Goal: Information Seeking & Learning: Learn about a topic

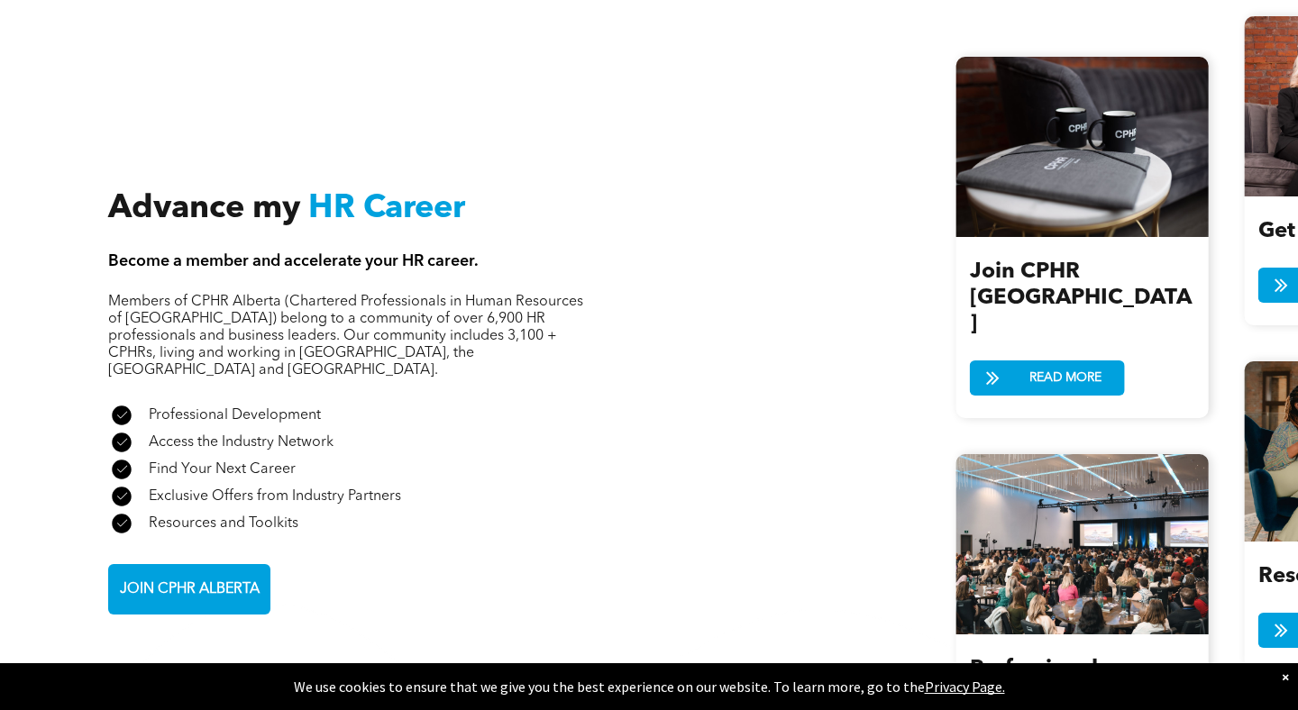
scroll to position [2095, 0]
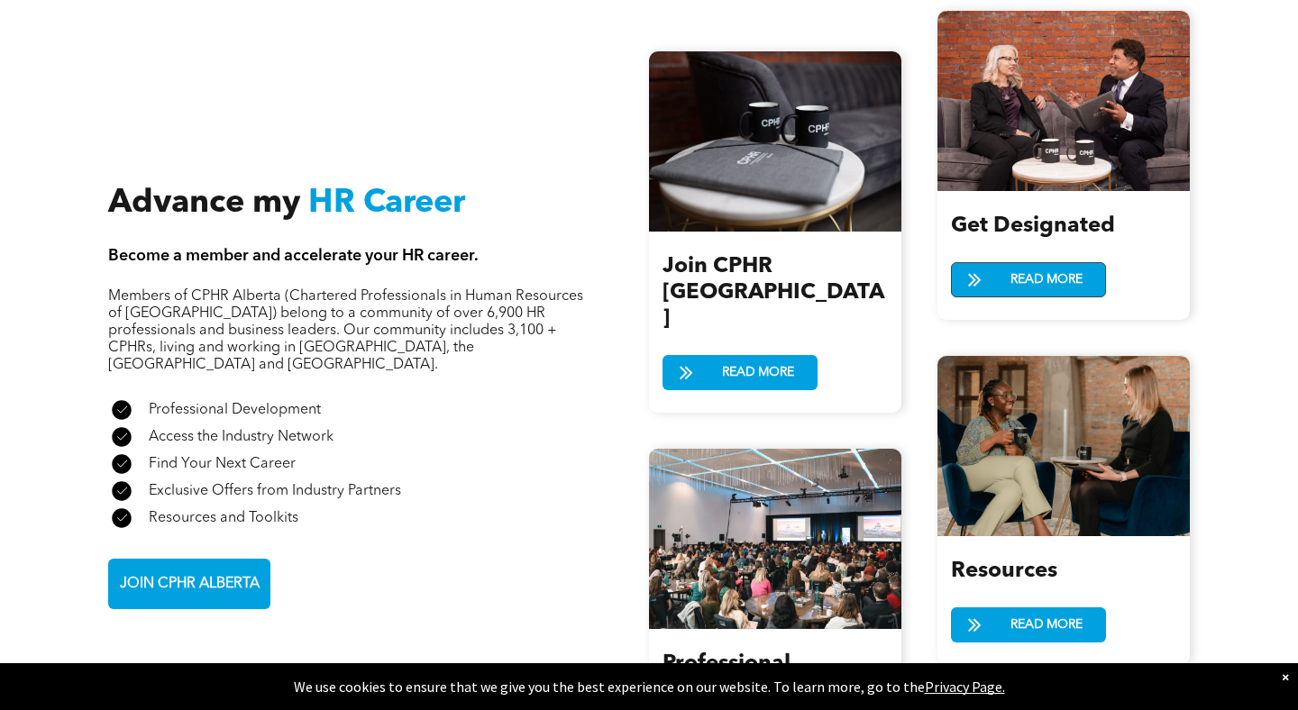
click at [1050, 279] on span "READ MORE" at bounding box center [1046, 279] width 85 height 33
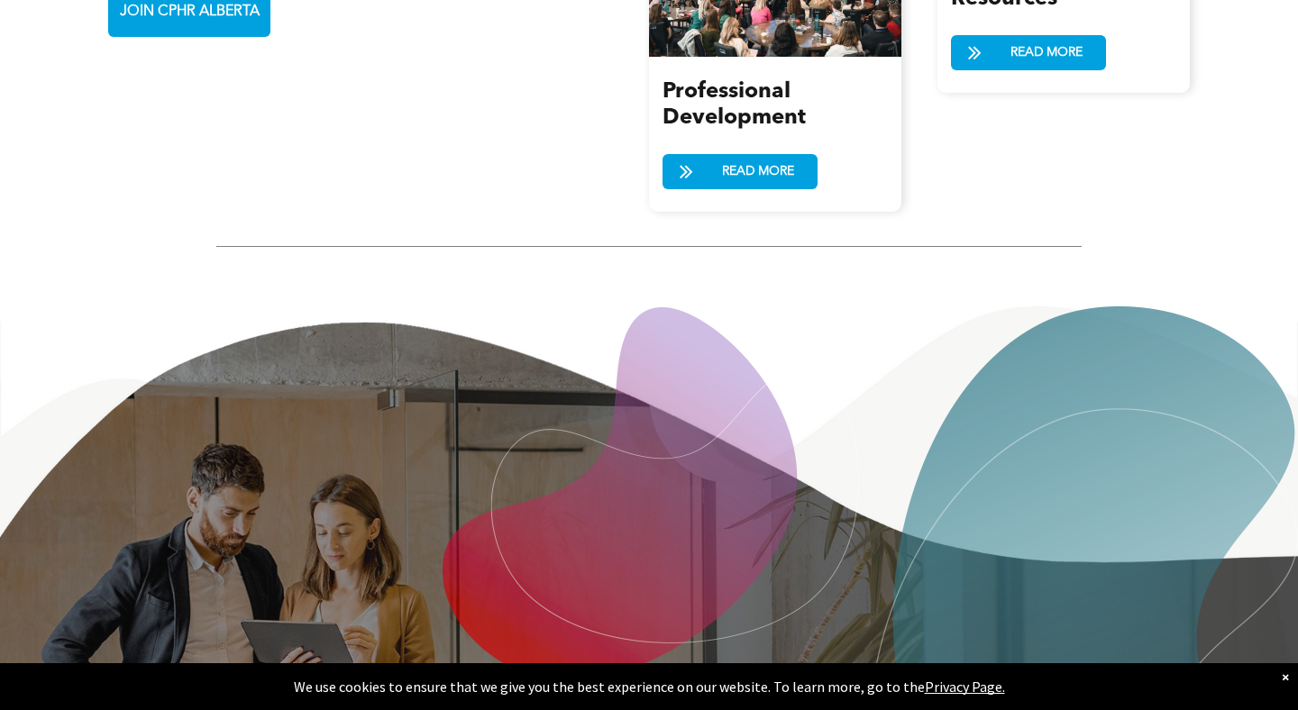
scroll to position [2661, 0]
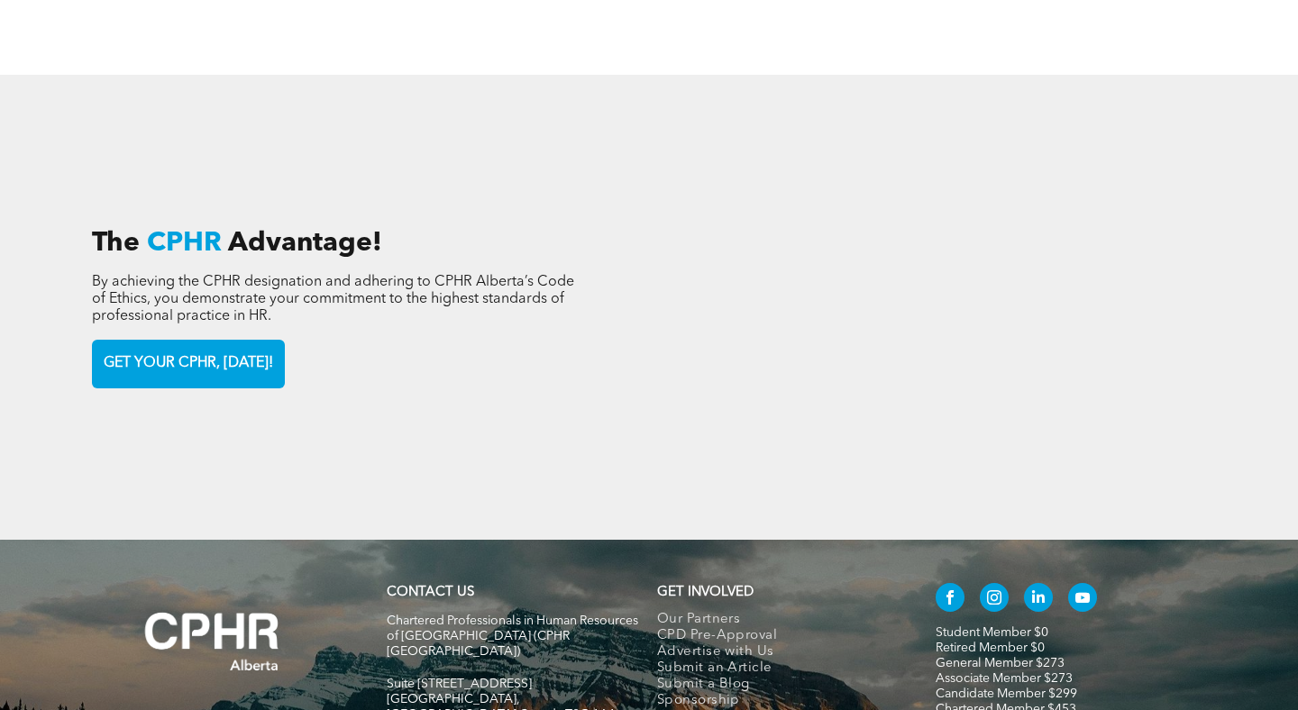
scroll to position [2507, 0]
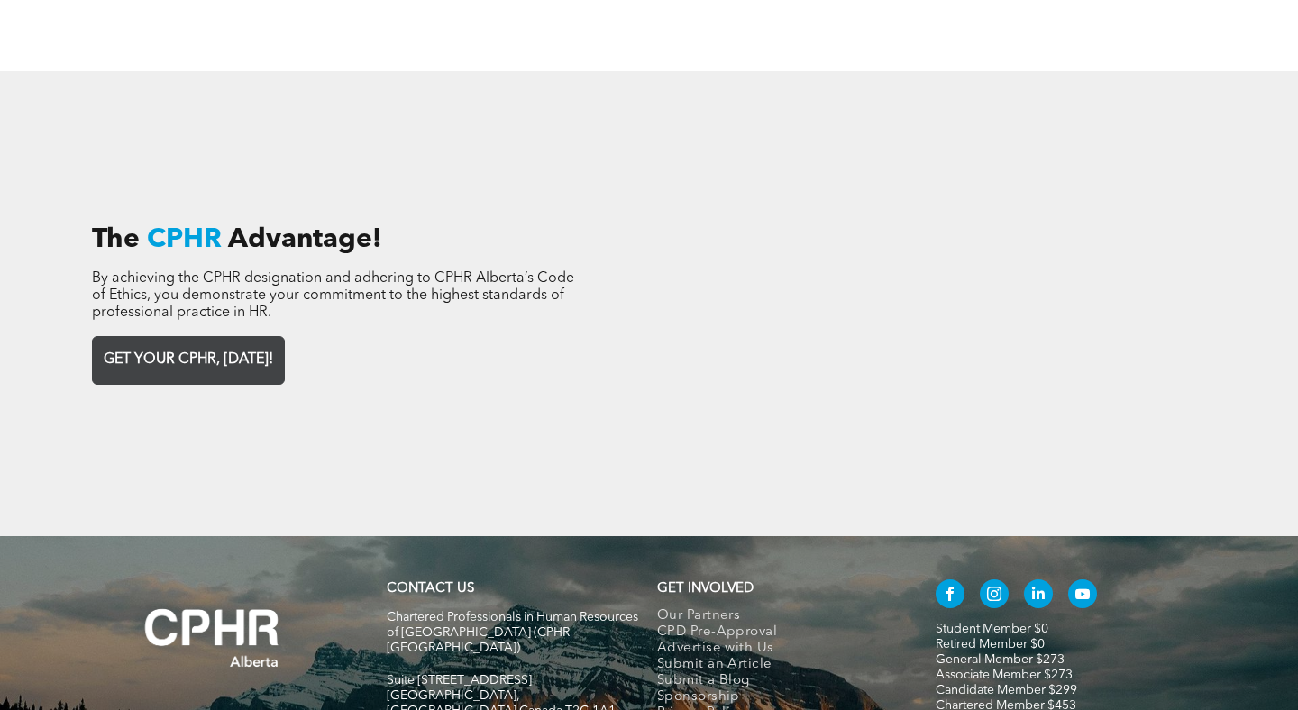
click at [233, 351] on span "GET YOUR CPHR, TODAY!" at bounding box center [188, 360] width 182 height 35
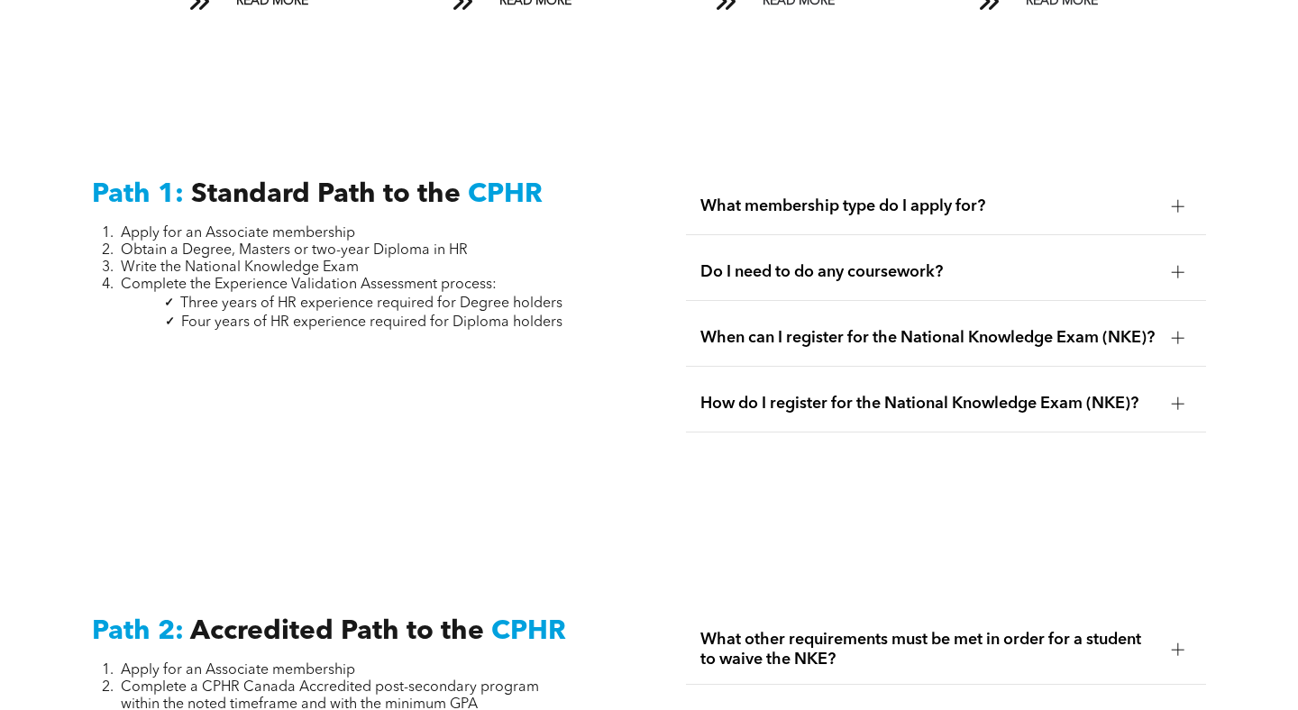
scroll to position [2329, 0]
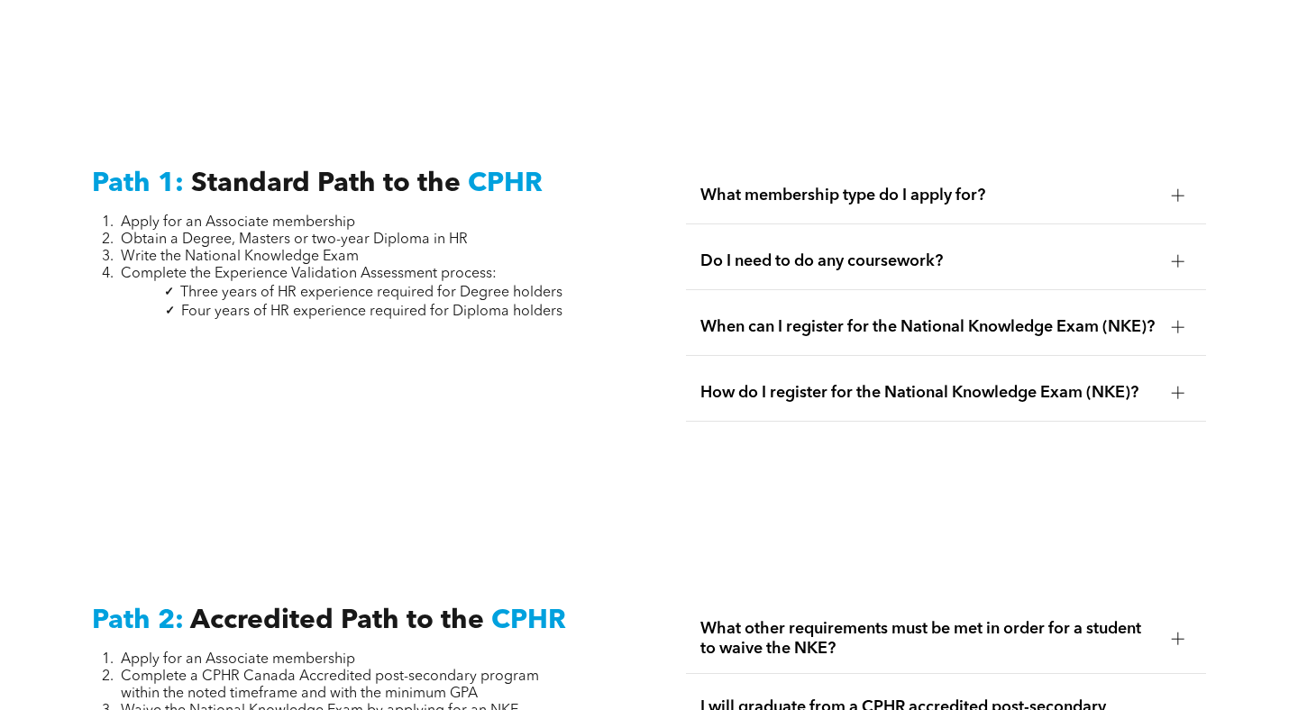
click at [846, 186] on span "What membership type do I apply for?" at bounding box center [928, 196] width 456 height 20
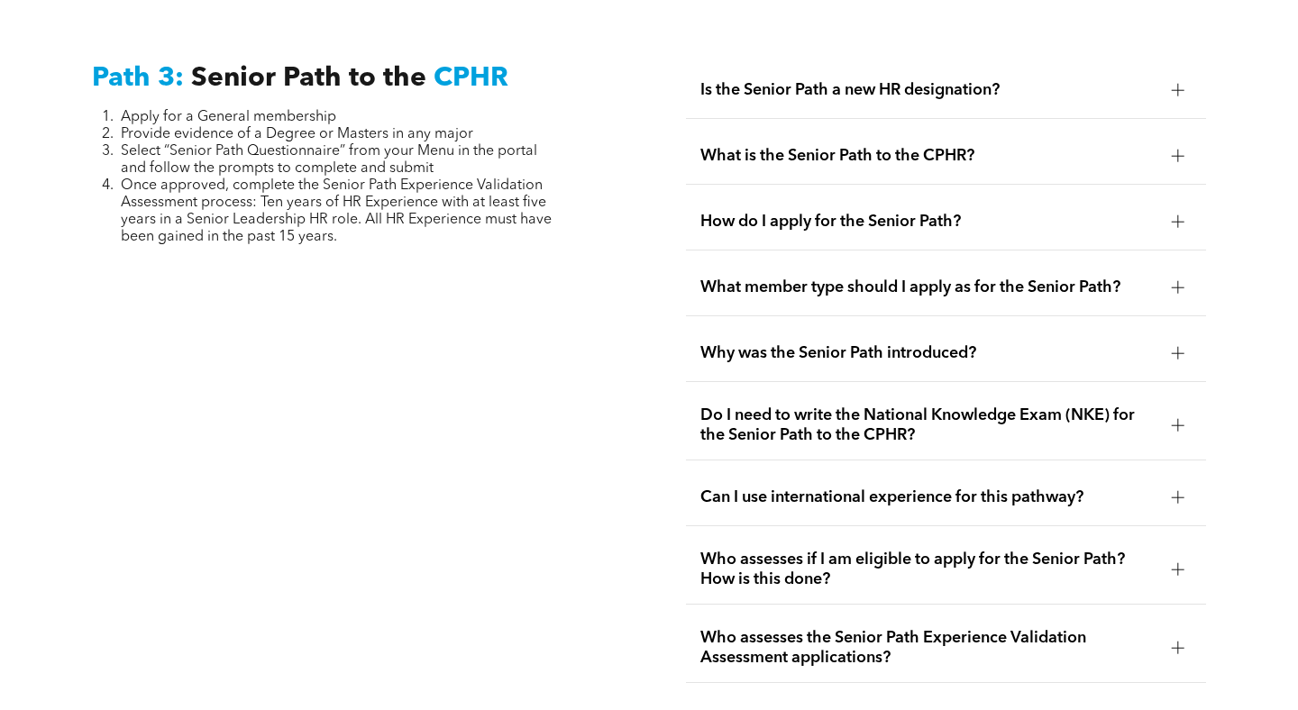
scroll to position [4610, 0]
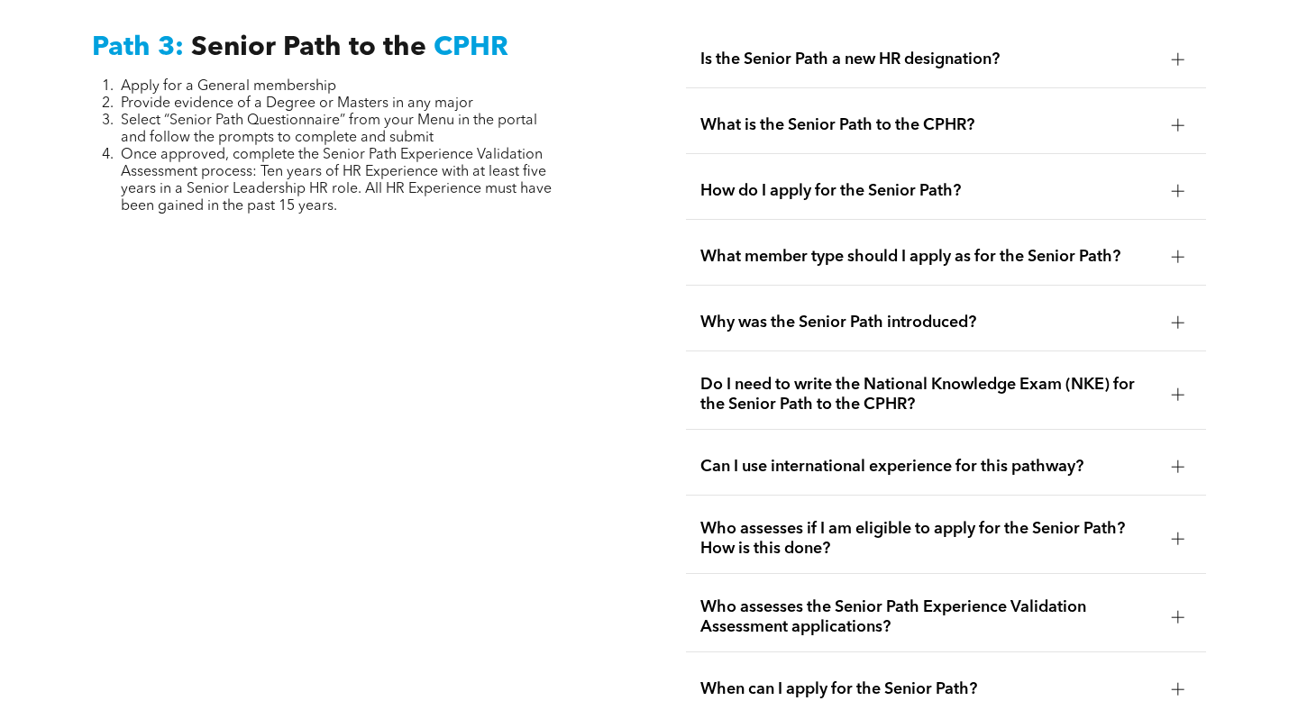
click at [785, 313] on span "Why was the Senior Path introduced?" at bounding box center [928, 323] width 456 height 20
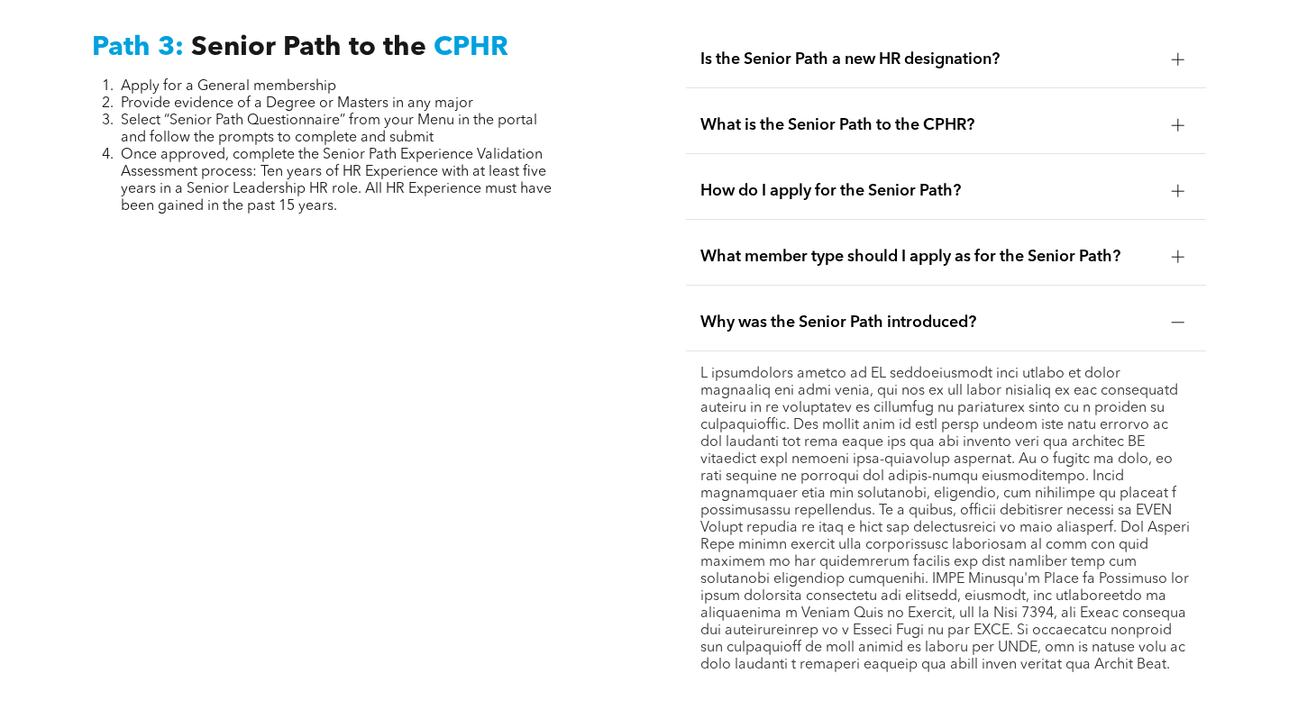
click at [781, 313] on span "Why was the Senior Path introduced?" at bounding box center [928, 323] width 456 height 20
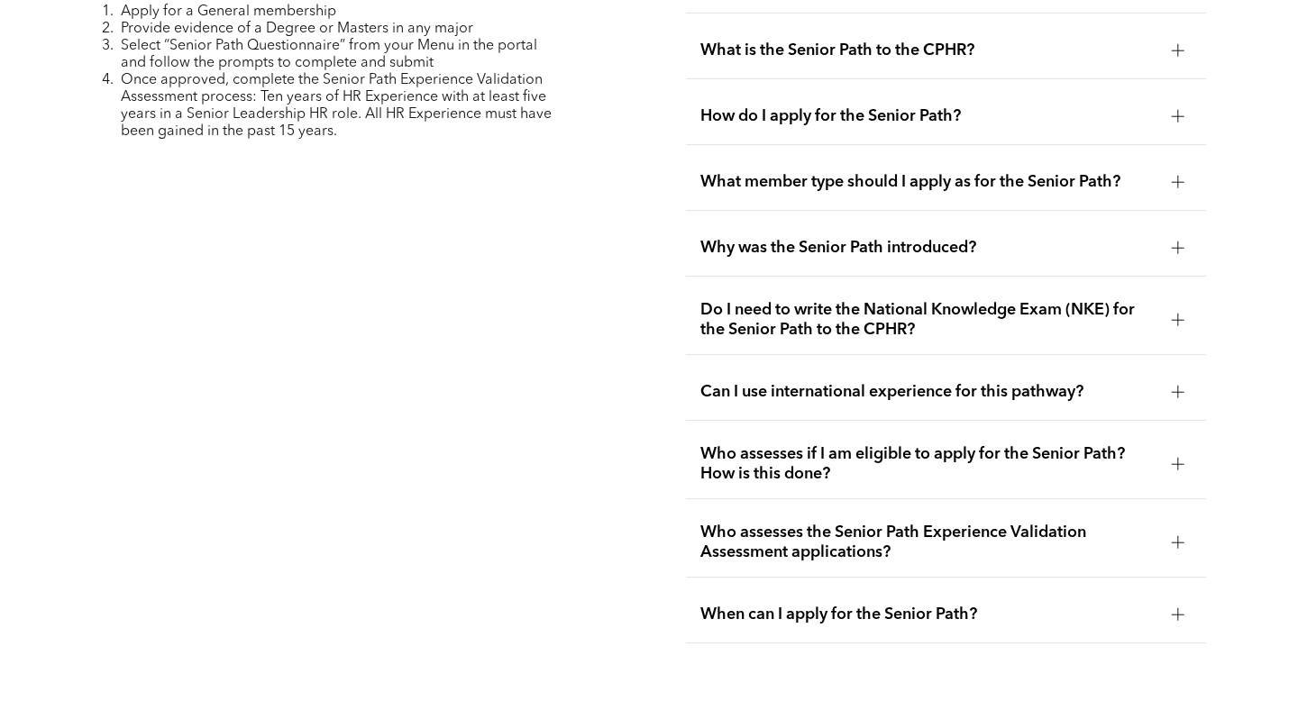
scroll to position [4693, 0]
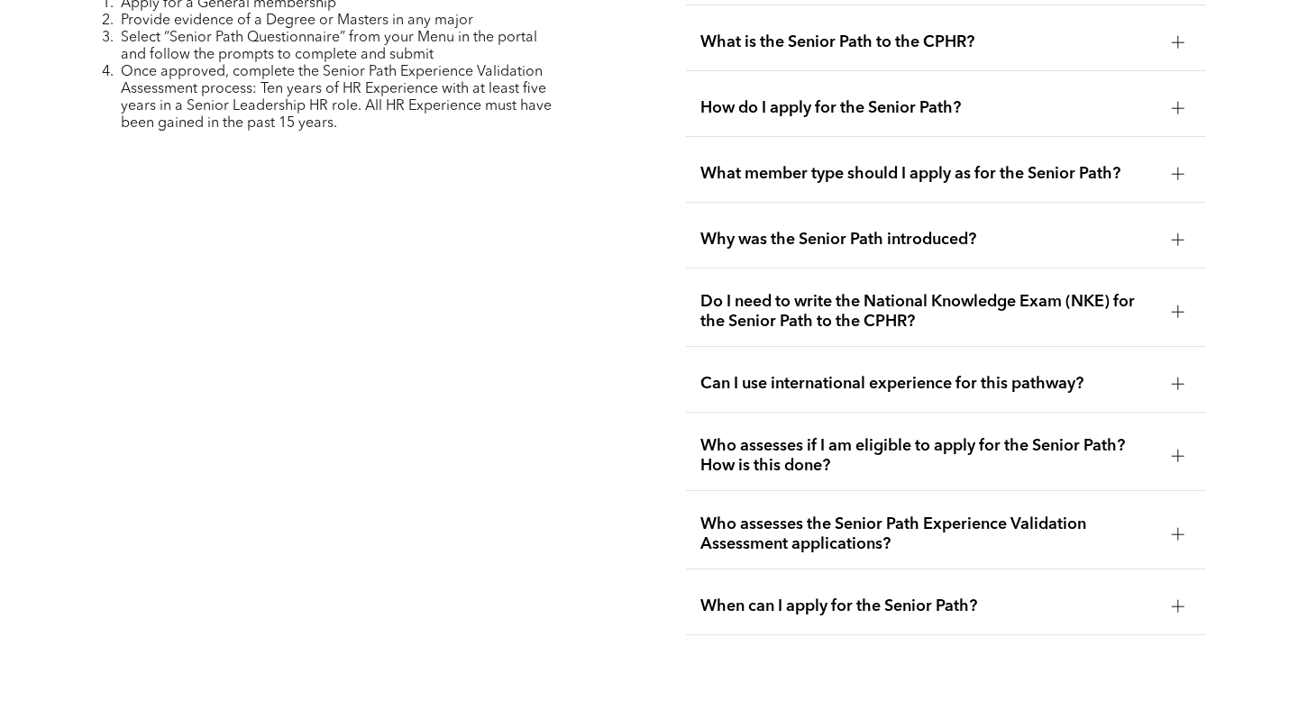
click at [770, 374] on span "Can I use international experience for this pathway?" at bounding box center [928, 384] width 456 height 20
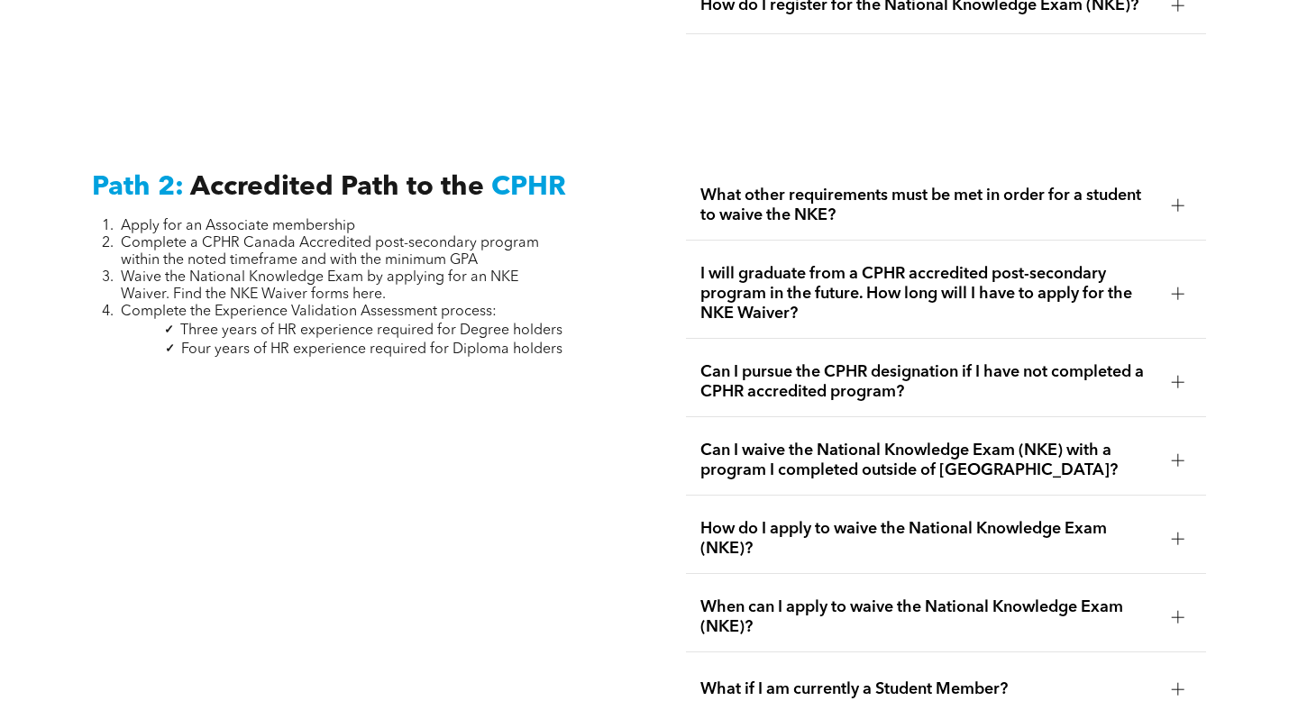
scroll to position [2758, 0]
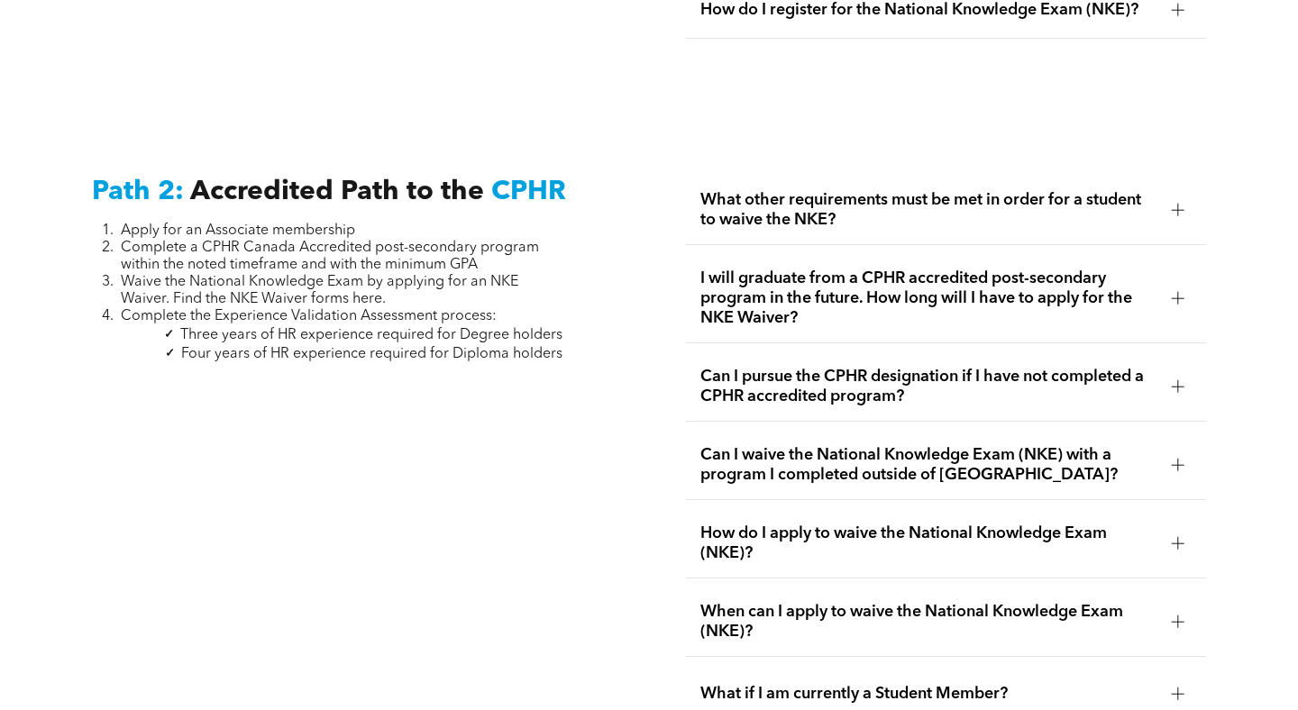
click at [849, 200] on span "What other requirements must be met in order for a student to waive the NKE?" at bounding box center [928, 210] width 456 height 40
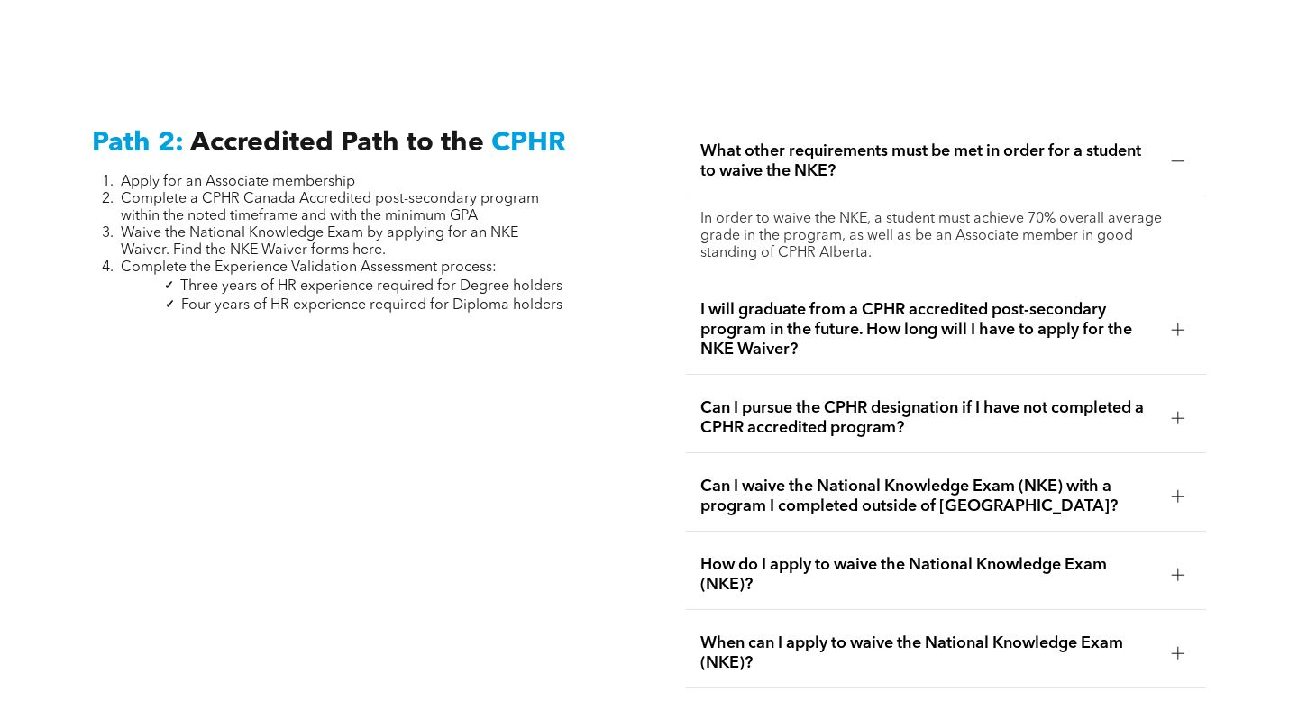
scroll to position [2821, 0]
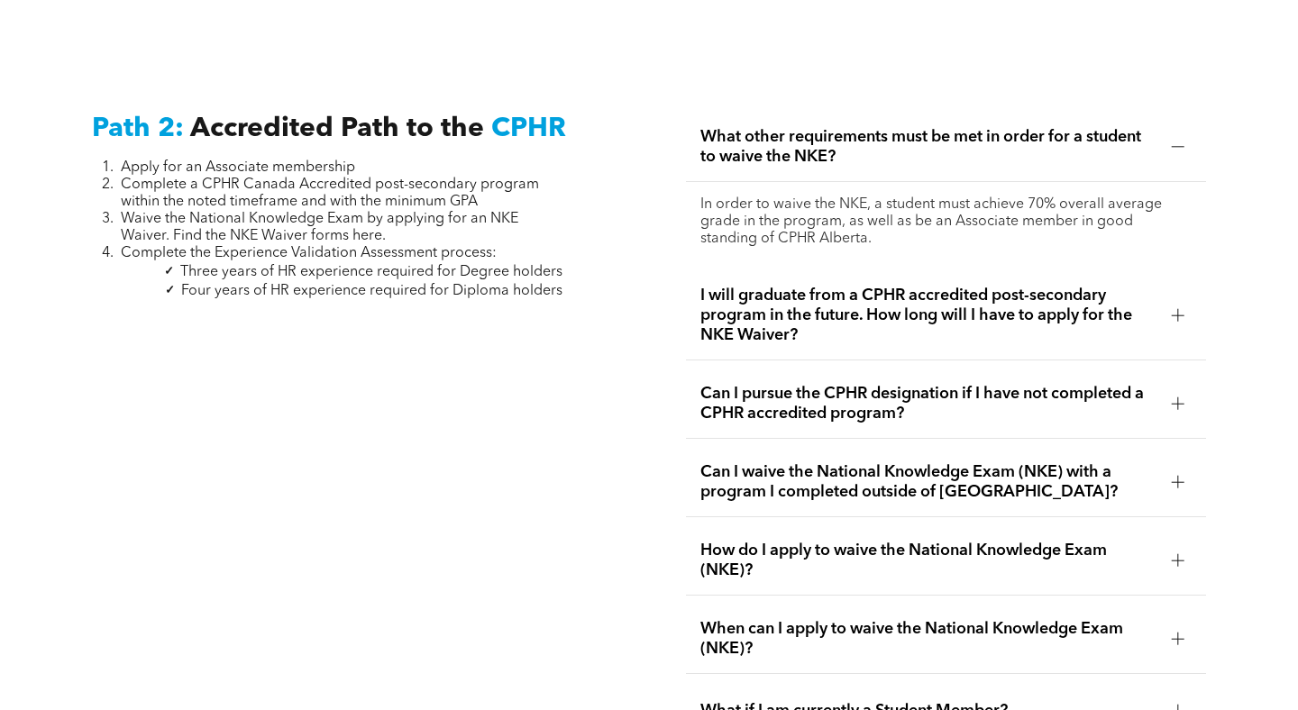
click at [785, 313] on span "I will graduate from a CPHR accredited post-secondary program in the future. Ho…" at bounding box center [928, 315] width 456 height 59
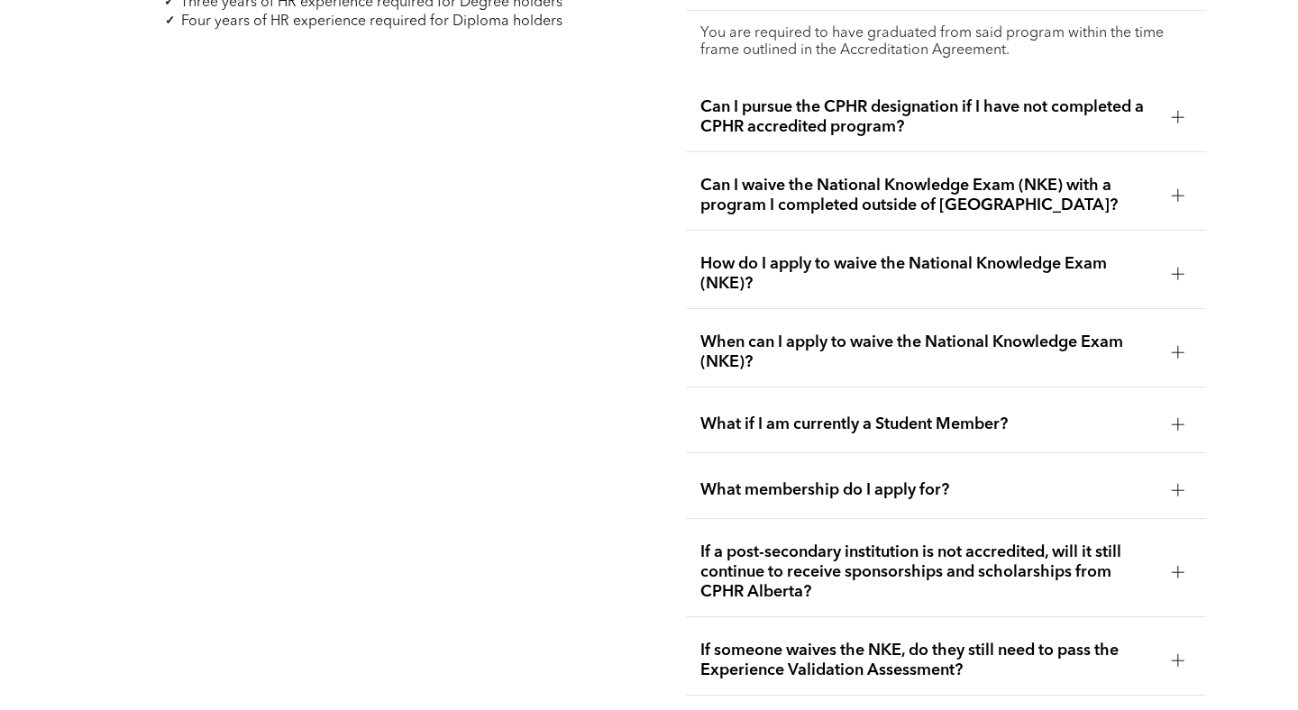
scroll to position [3094, 0]
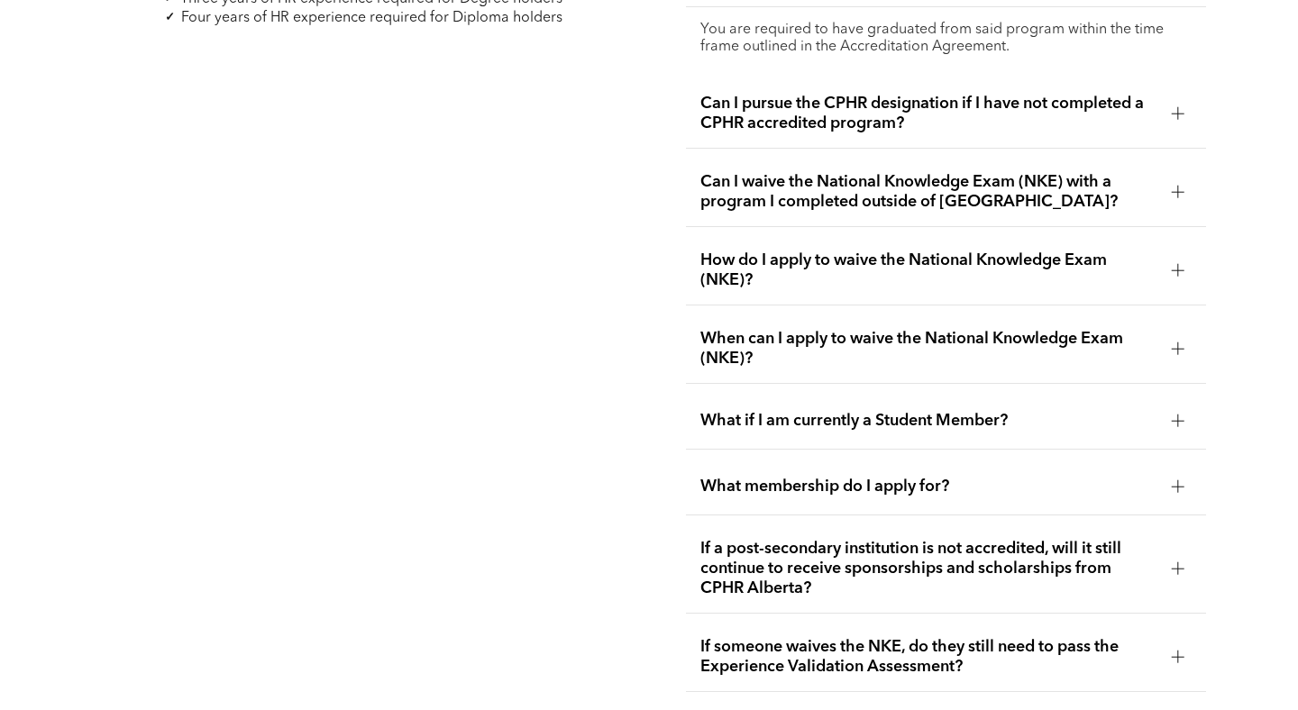
click at [746, 411] on span "What if I am currently a Student Member?" at bounding box center [928, 421] width 456 height 20
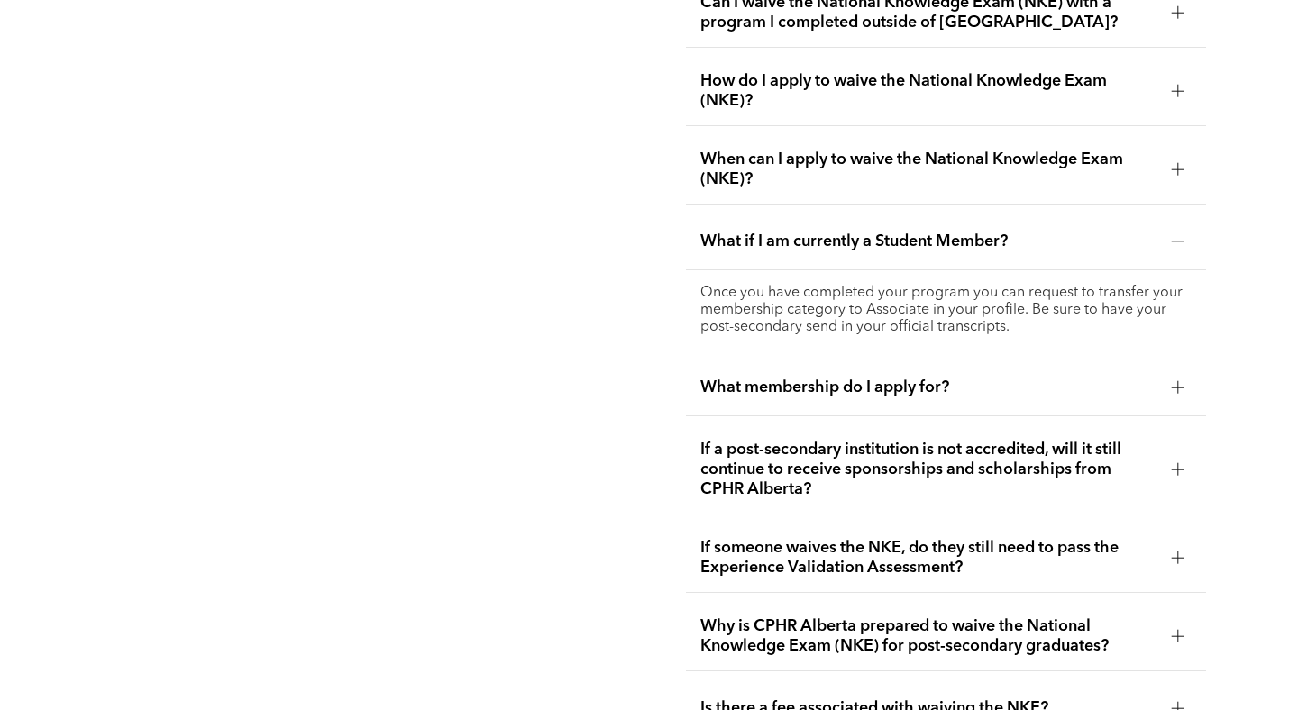
scroll to position [3211, 0]
click at [757, 377] on span "What membership do I apply for?" at bounding box center [928, 387] width 456 height 20
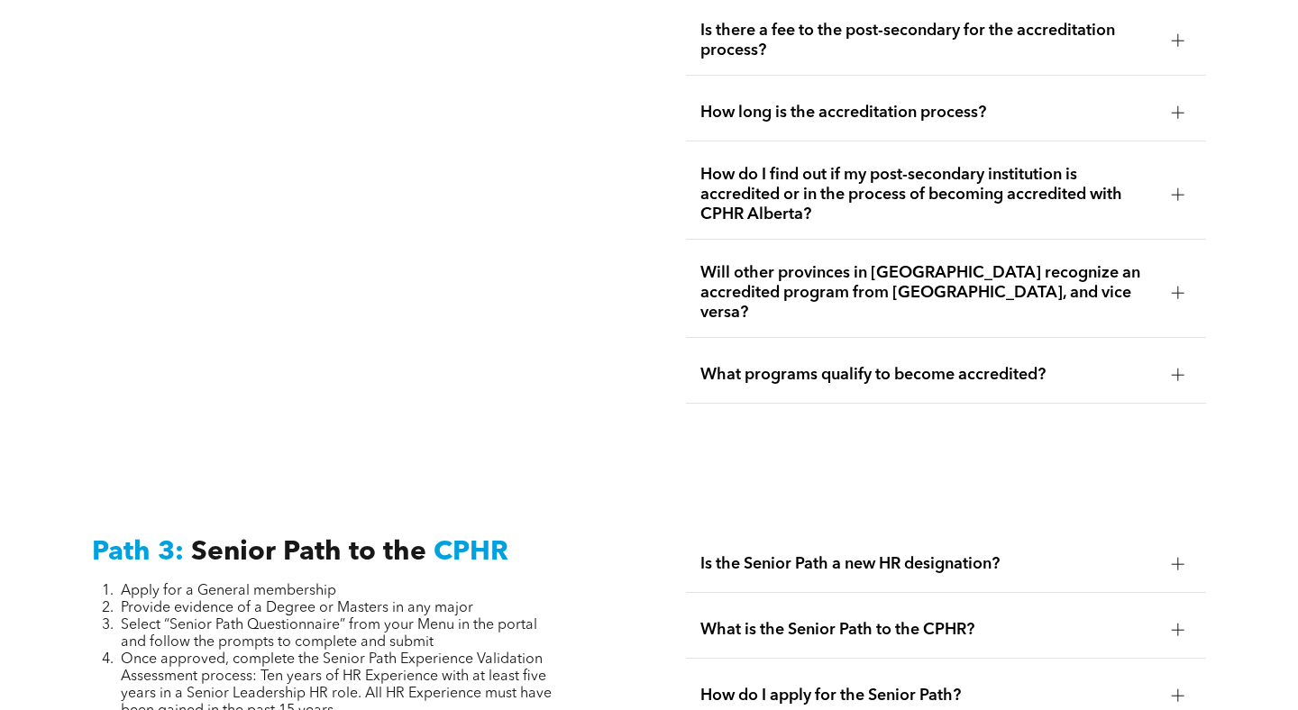
scroll to position [4152, 0]
click at [847, 102] on span "How long is the accreditation process?" at bounding box center [928, 112] width 456 height 20
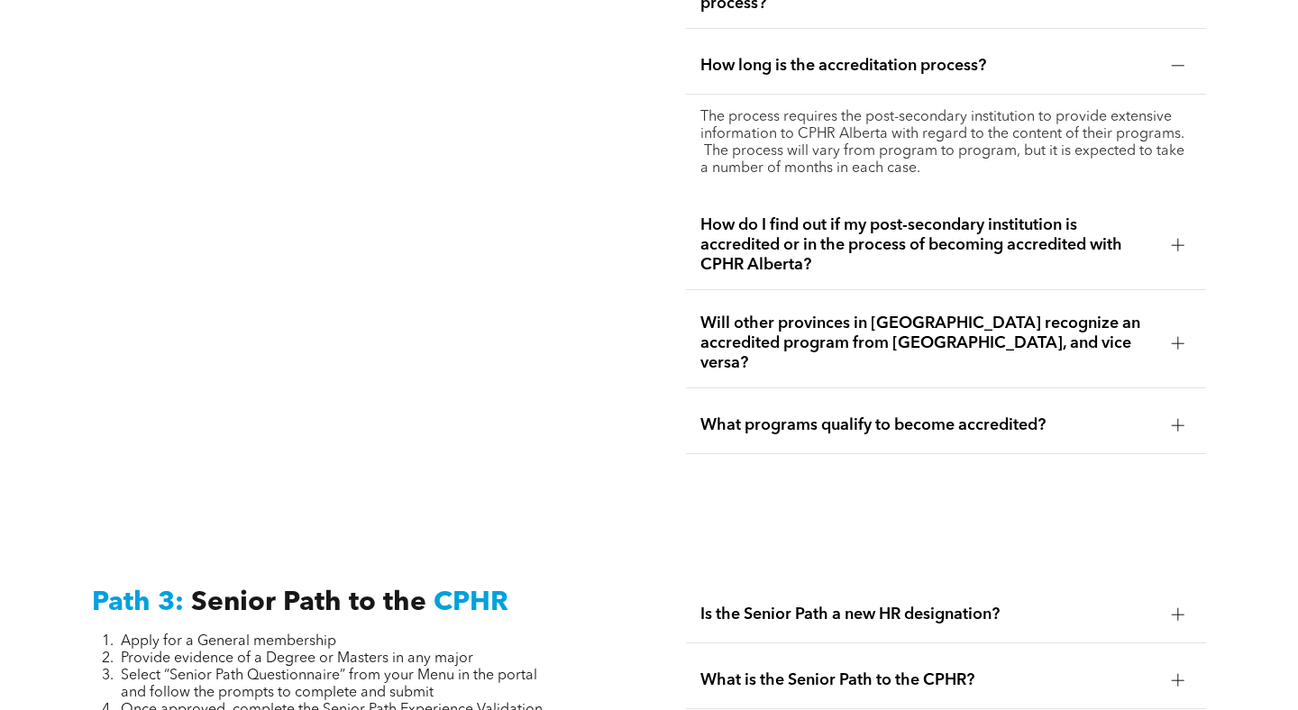
click at [771, 314] on span "Will other provinces in Canada recognize an accredited program from Alberta, an…" at bounding box center [928, 343] width 456 height 59
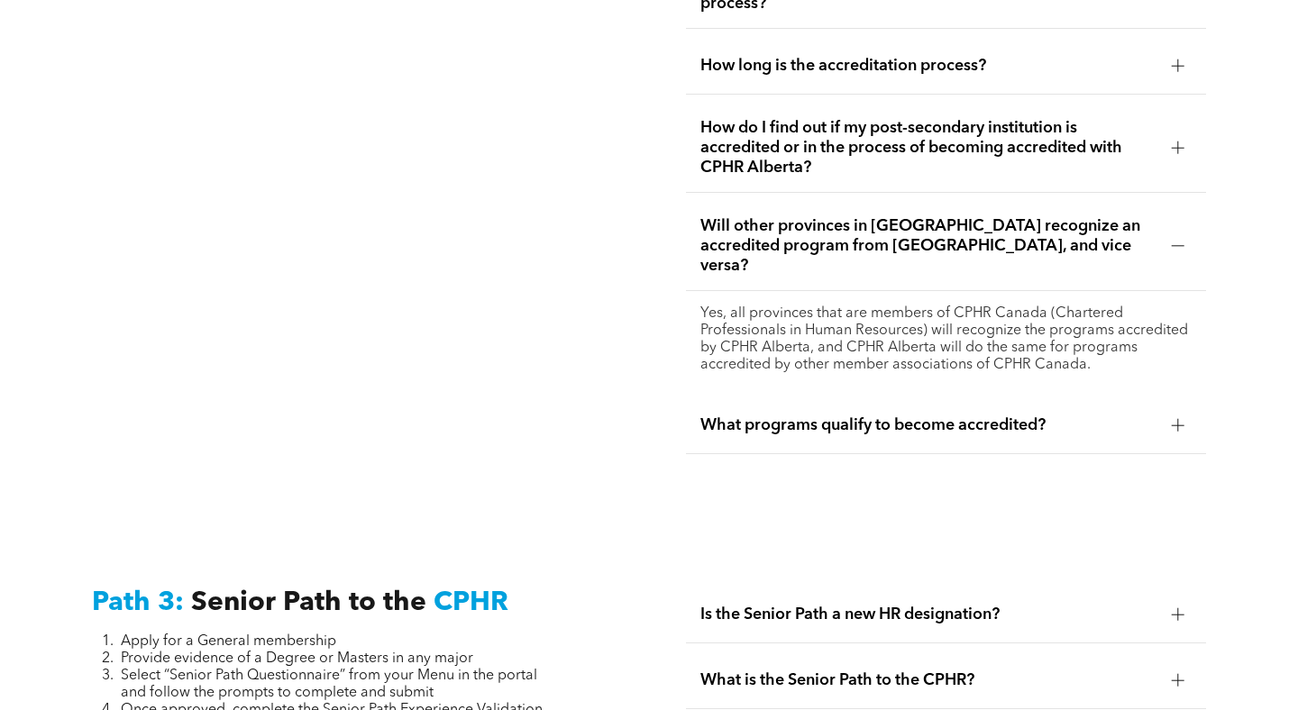
scroll to position [4247, 0]
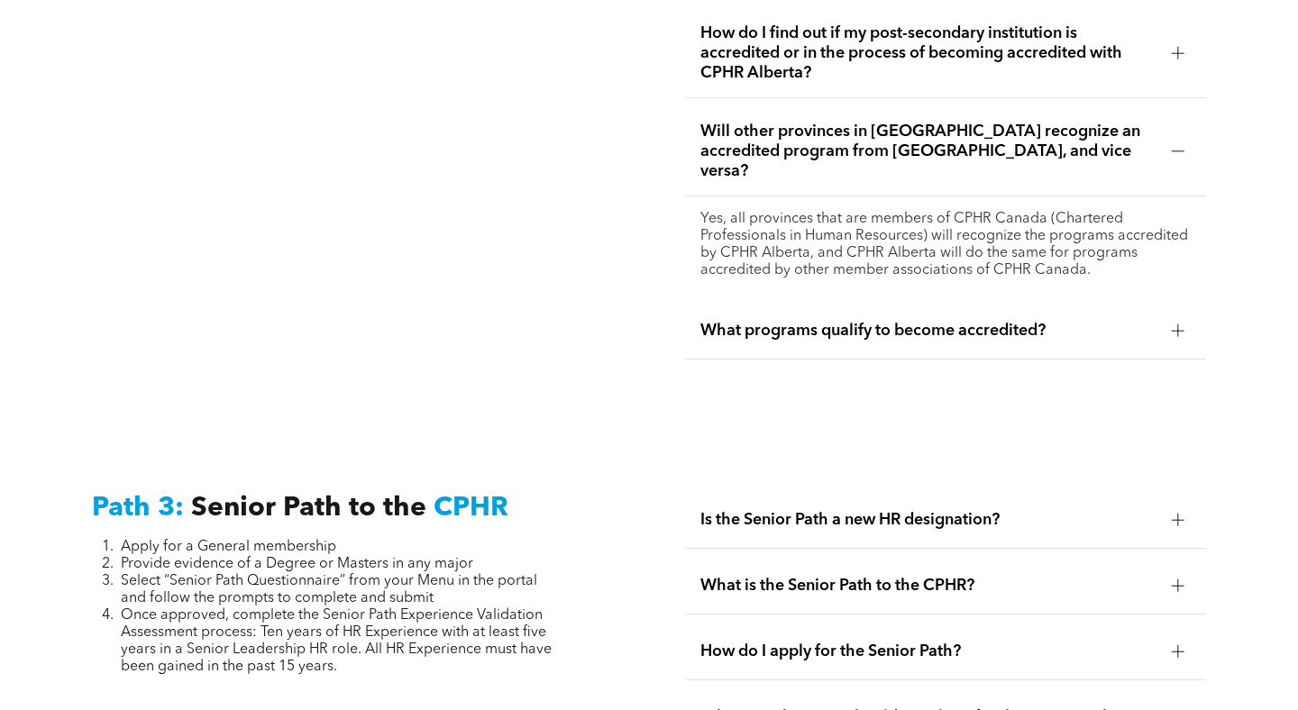
click at [800, 311] on div "What programs qualify to become accredited?" at bounding box center [945, 331] width 519 height 57
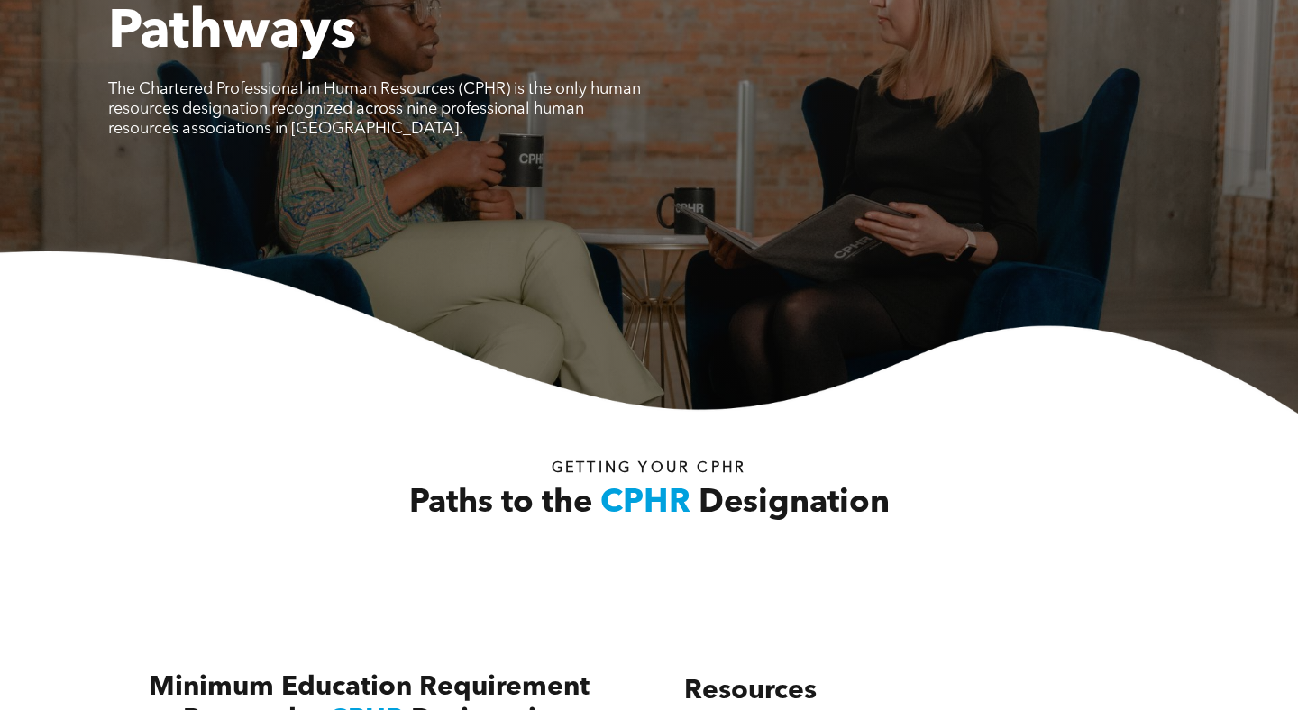
scroll to position [0, 0]
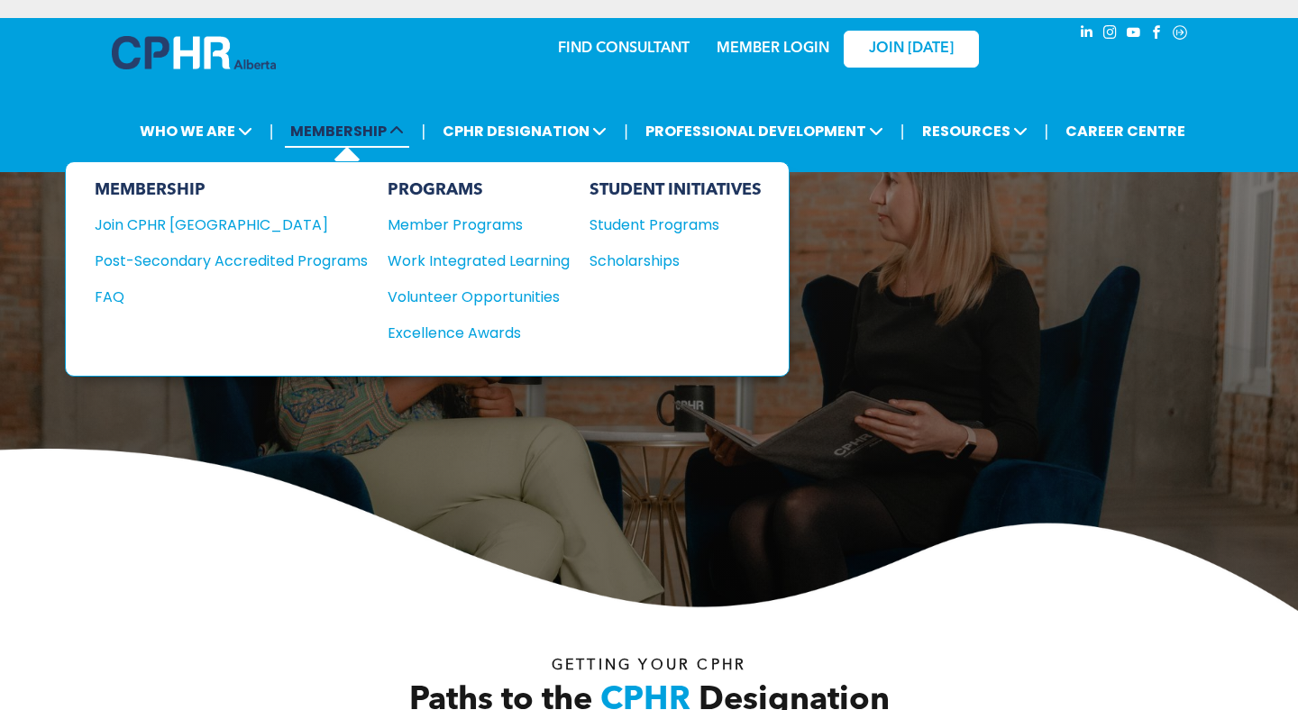
click at [344, 131] on span "MEMBERSHIP" at bounding box center [347, 130] width 124 height 33
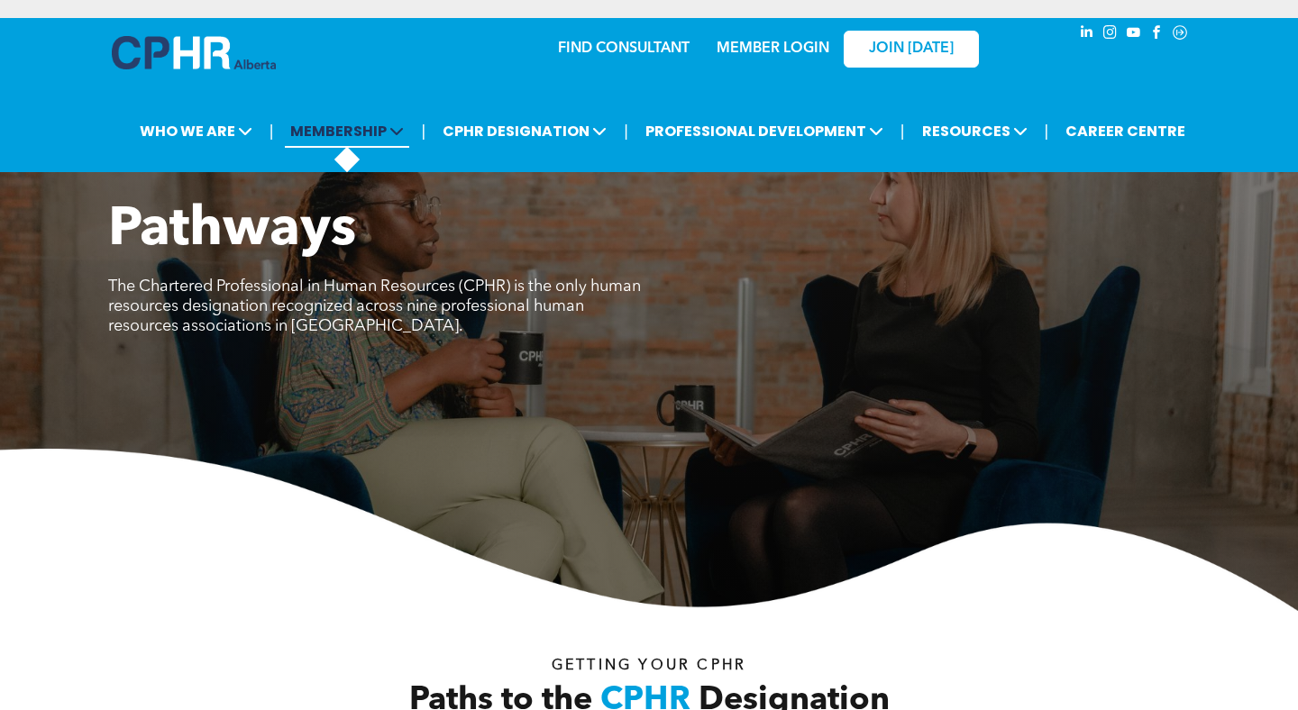
click at [349, 126] on span "MEMBERSHIP" at bounding box center [347, 130] width 124 height 33
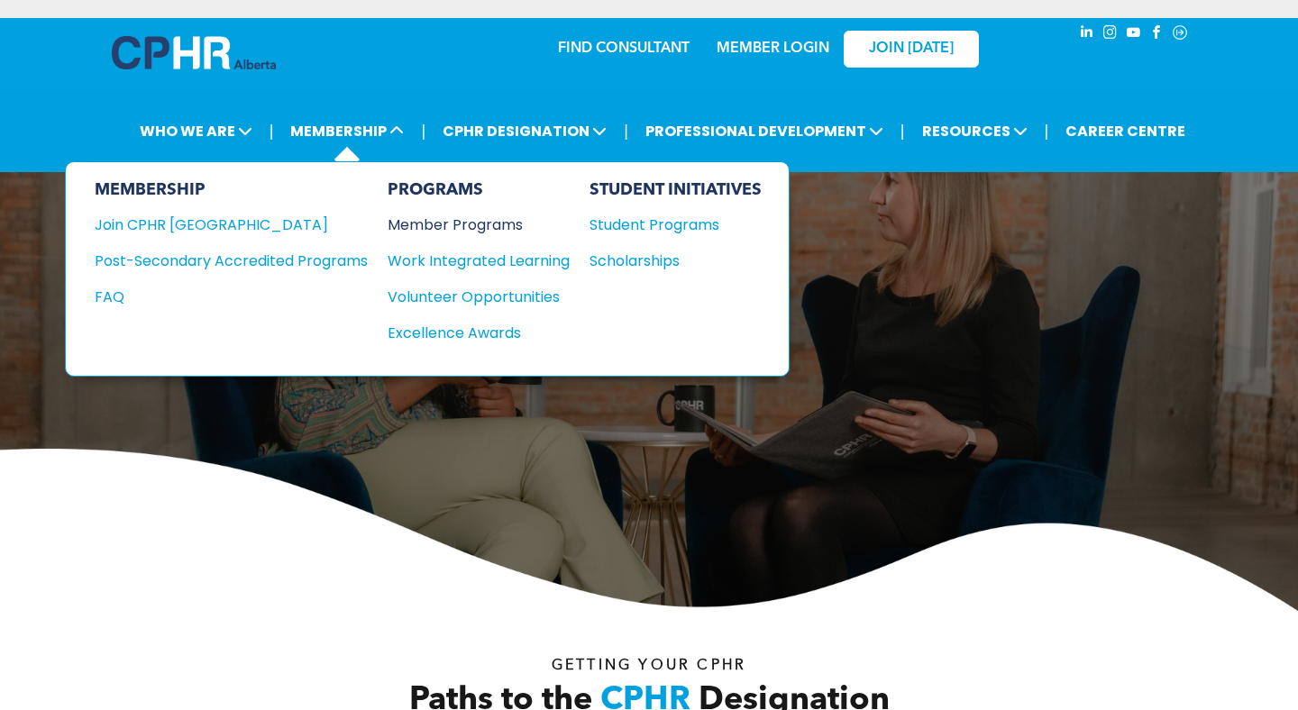
click at [452, 220] on div "Member Programs" at bounding box center [470, 225] width 164 height 23
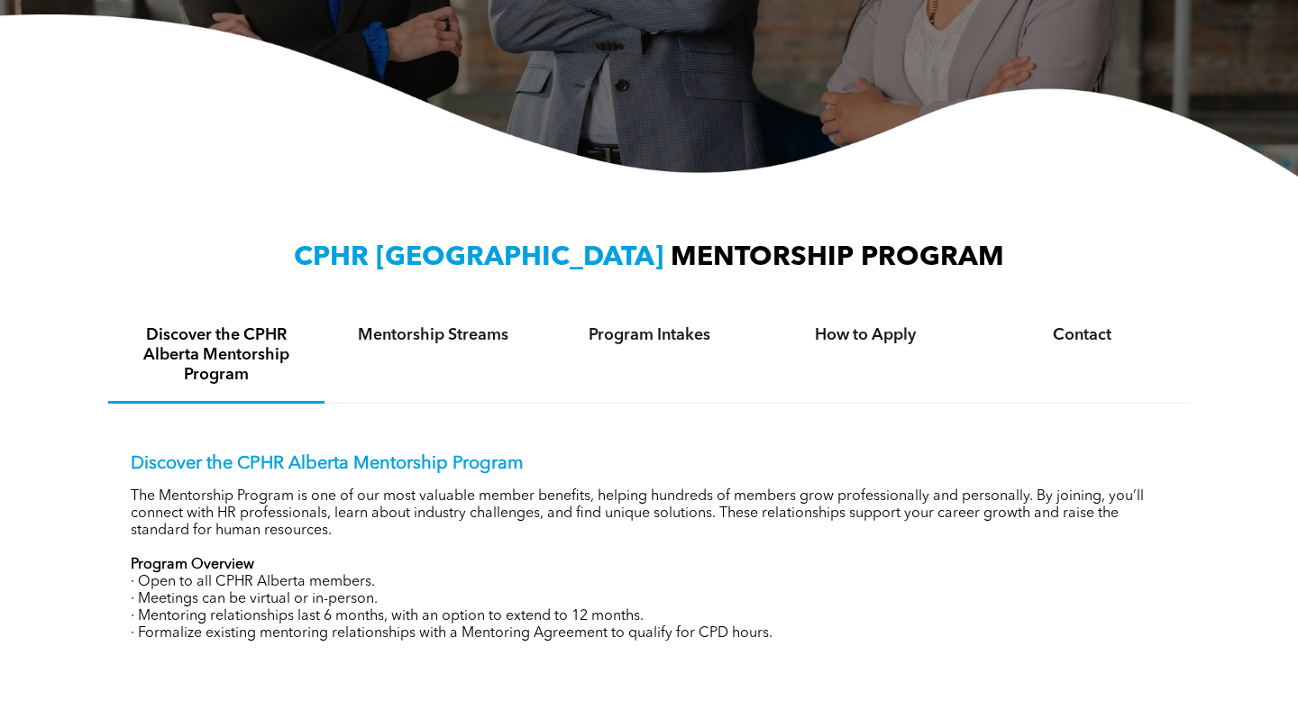
scroll to position [1149, 0]
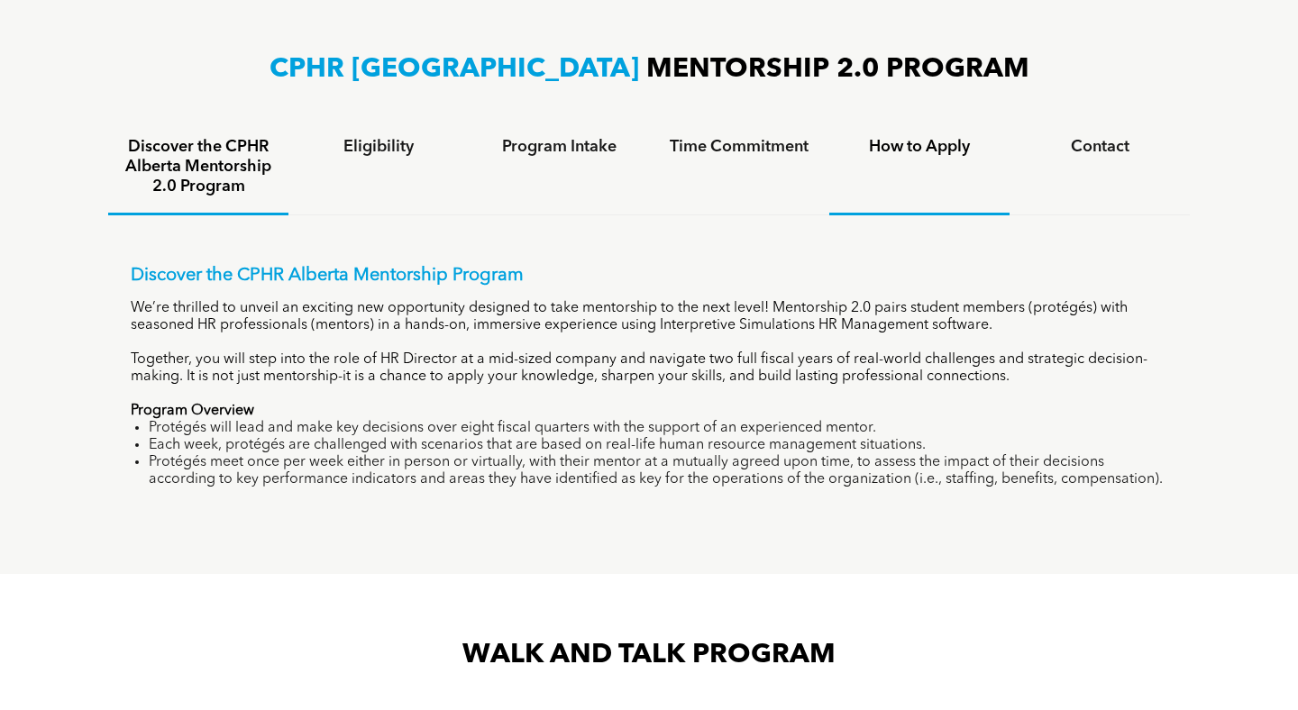
click at [966, 139] on h4 "How to Apply" at bounding box center [920, 147] width 148 height 20
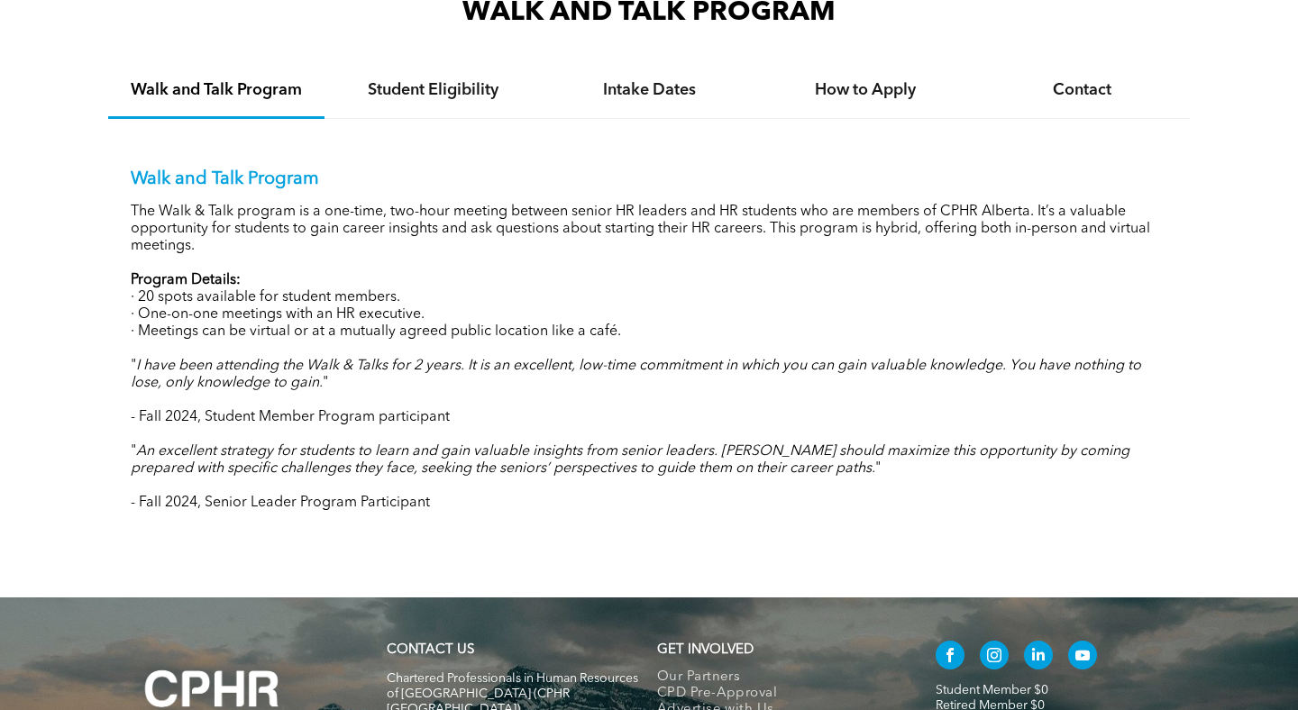
scroll to position [1679, 0]
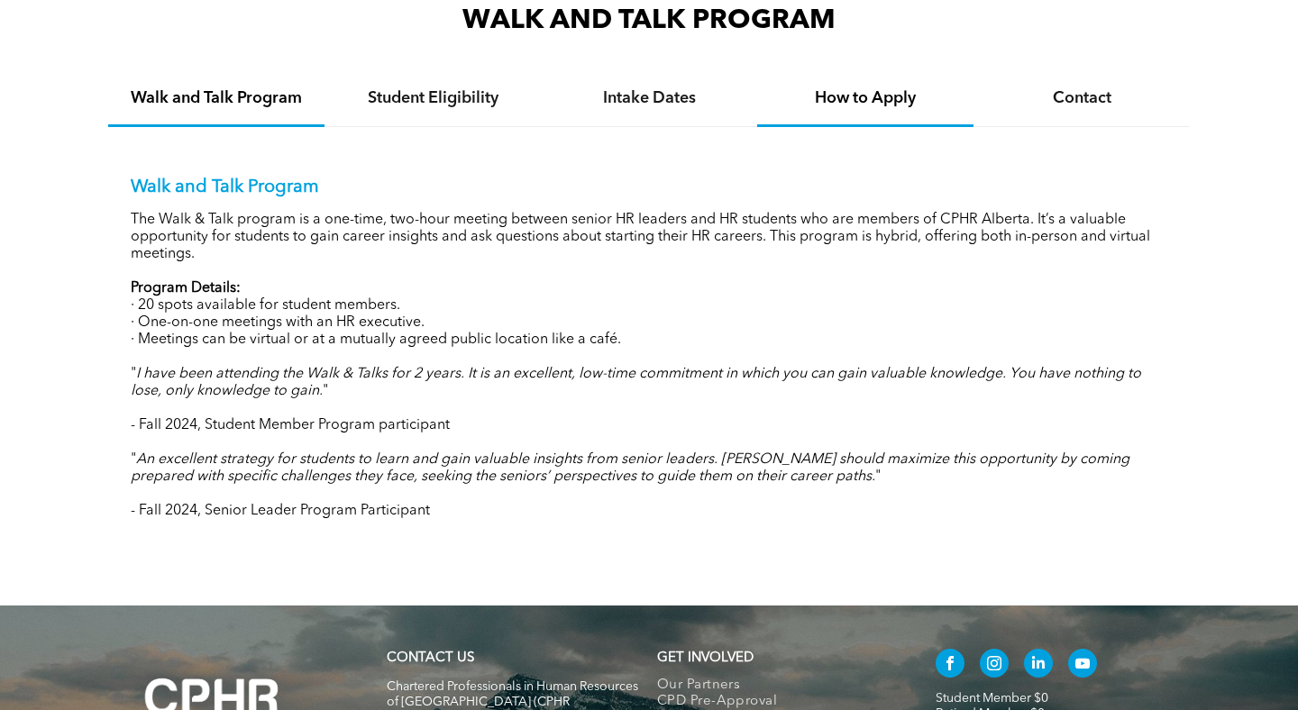
click at [891, 88] on h4 "How to Apply" at bounding box center [865, 98] width 184 height 20
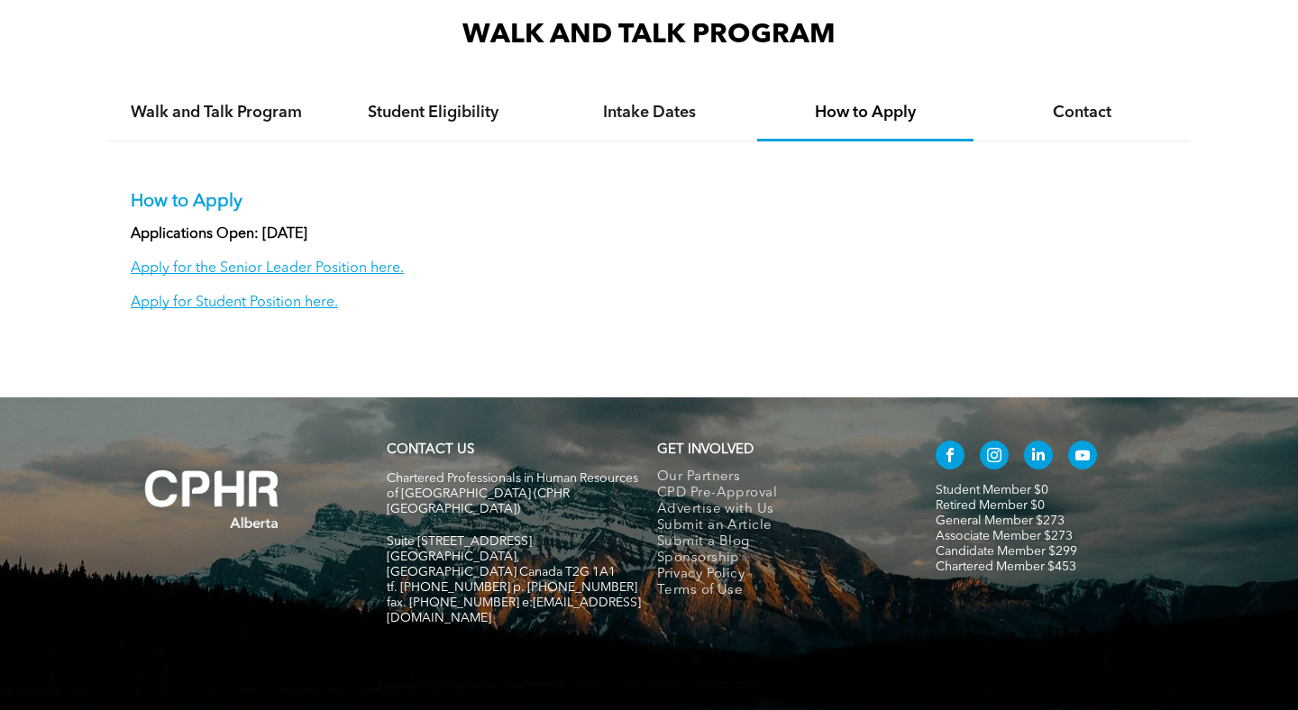
scroll to position [1662, 0]
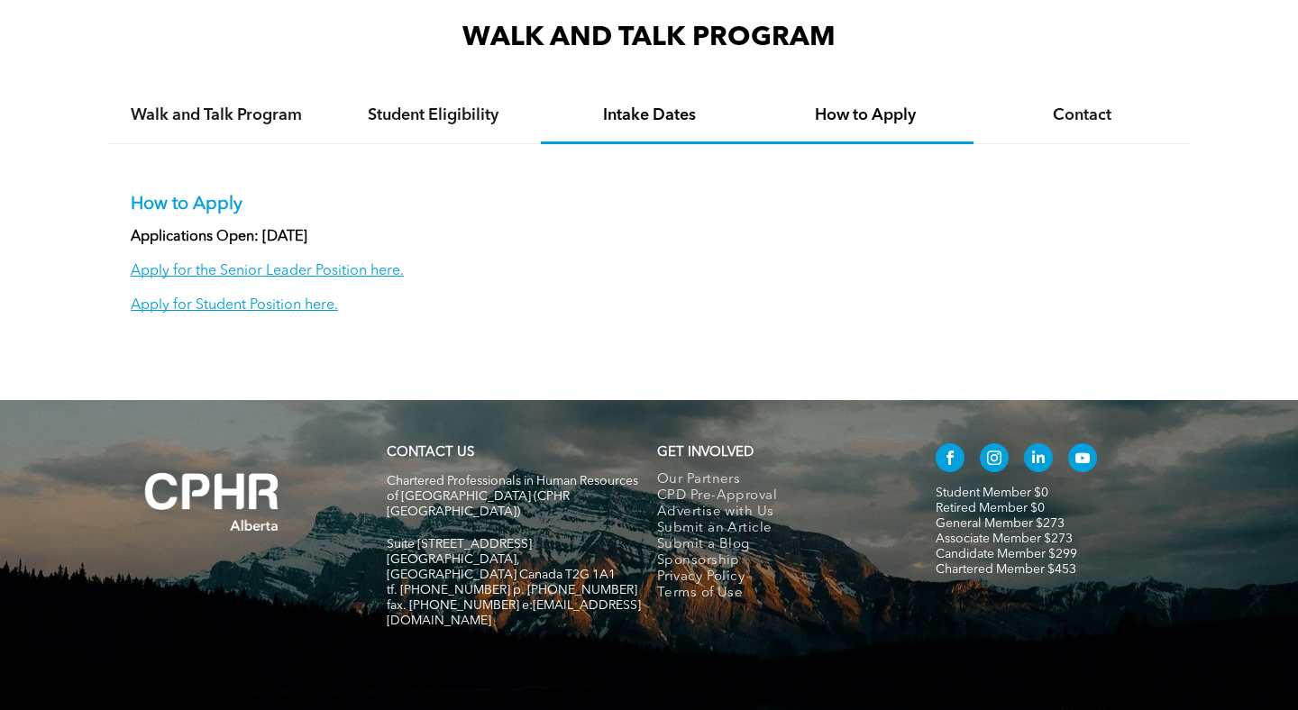
click at [723, 102] on div "Intake Dates" at bounding box center [649, 116] width 216 height 55
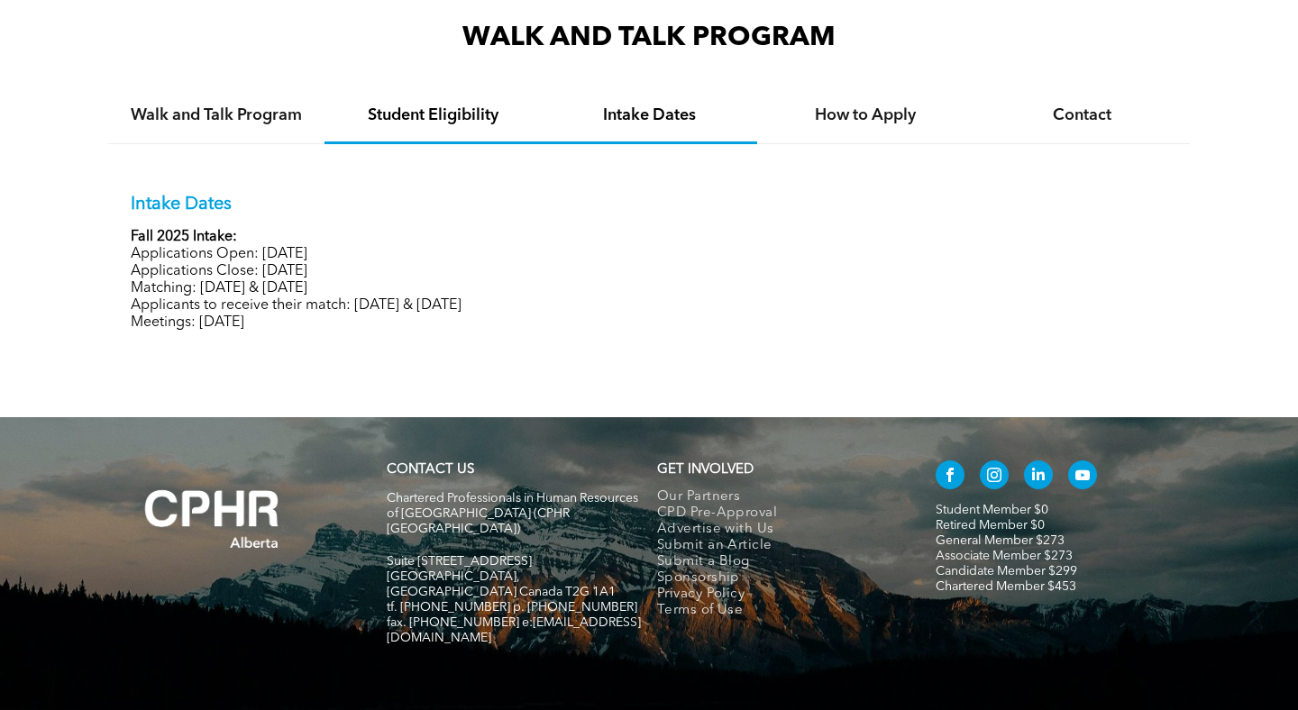
click at [460, 120] on h4 "Student Eligibility" at bounding box center [433, 115] width 184 height 20
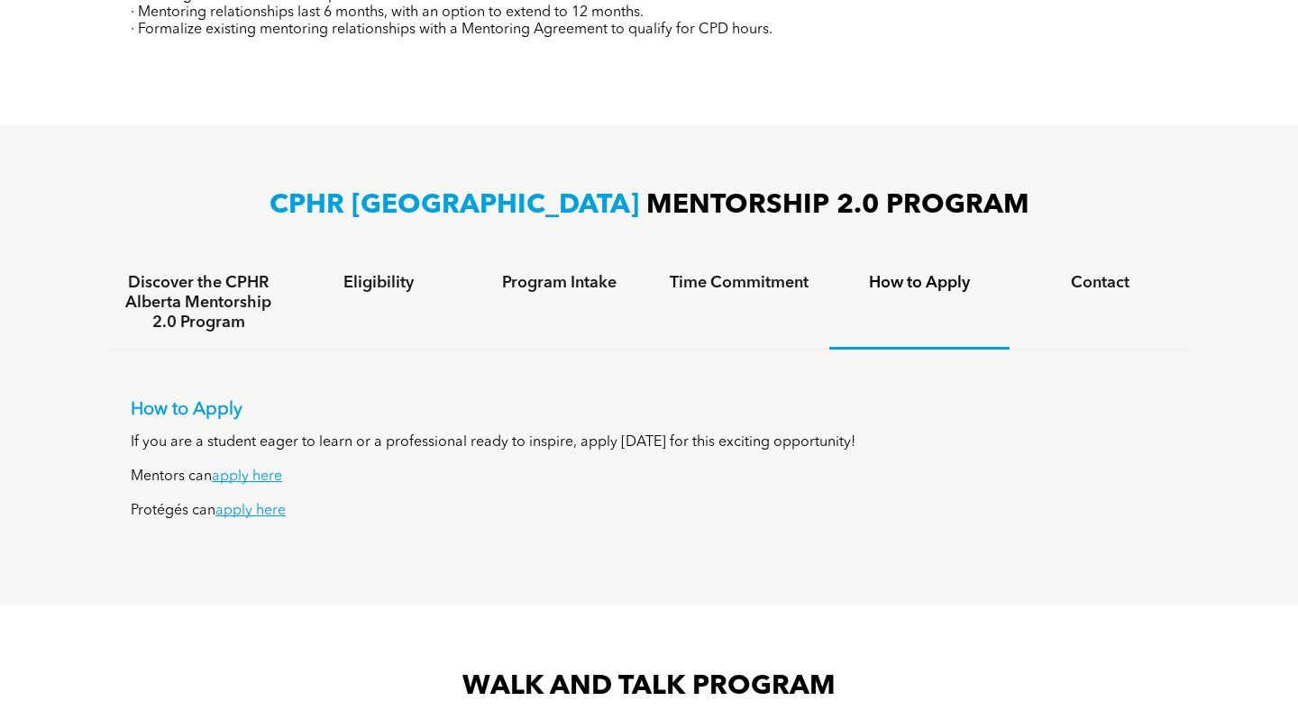
scroll to position [0, 0]
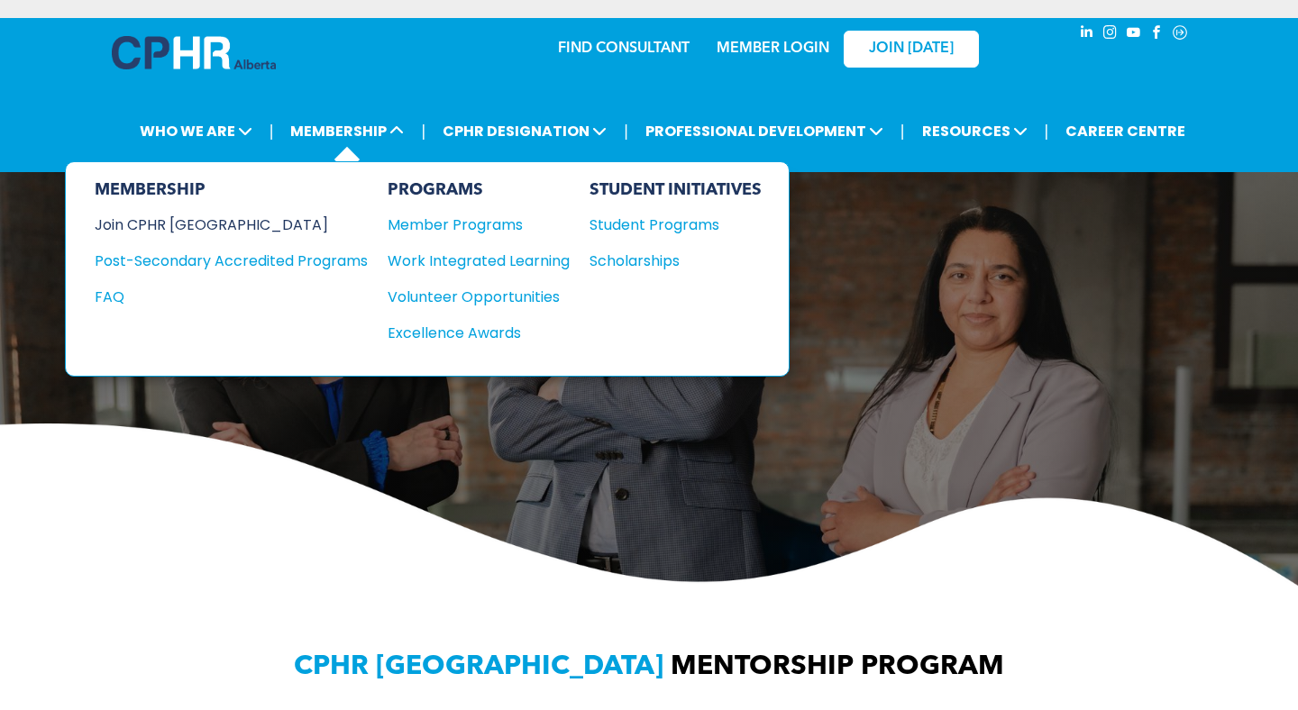
click at [208, 226] on div "Join CPHR [GEOGRAPHIC_DATA]" at bounding box center [218, 225] width 246 height 23
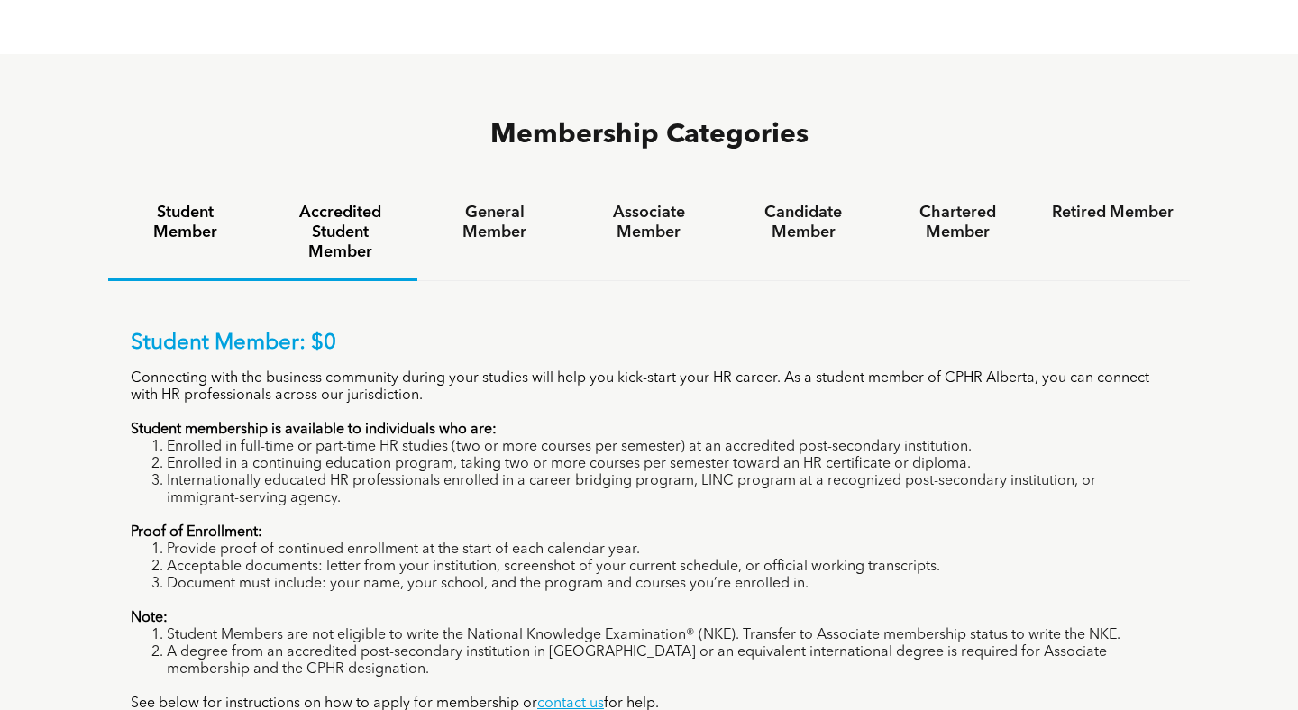
scroll to position [1199, 0]
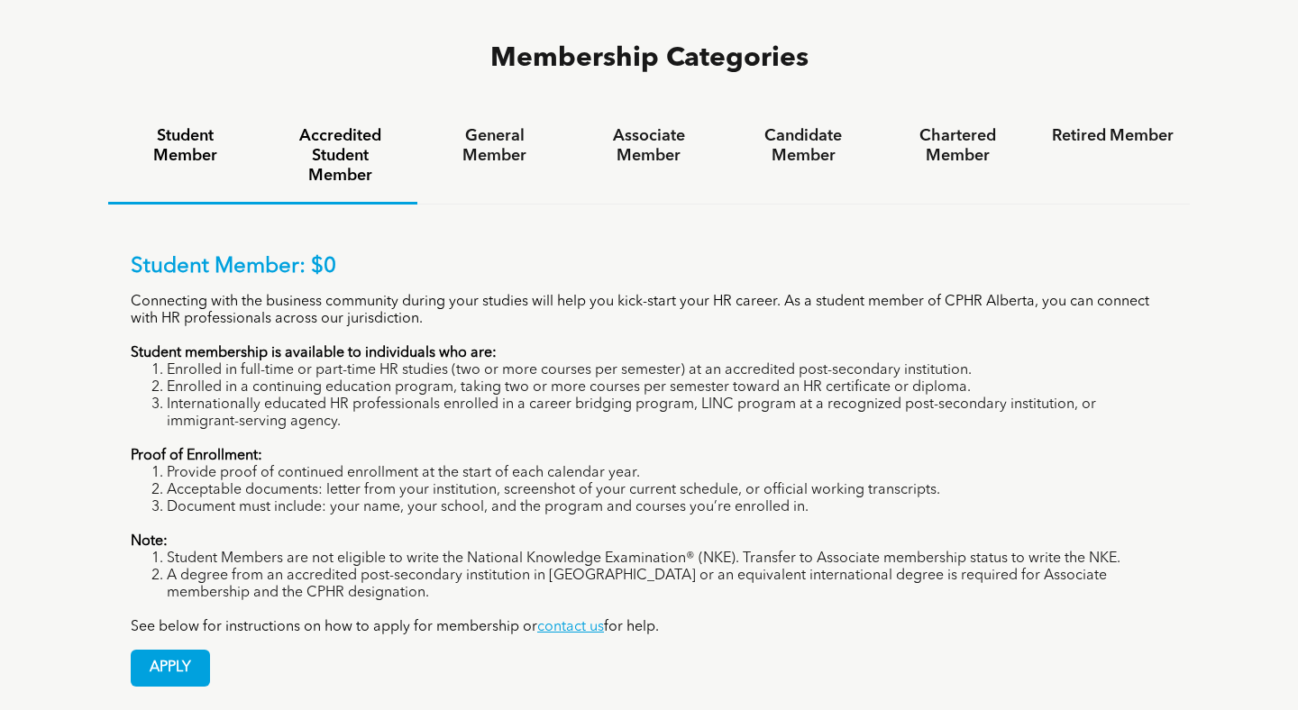
click at [331, 126] on h4 "Accredited Student Member" at bounding box center [340, 155] width 122 height 59
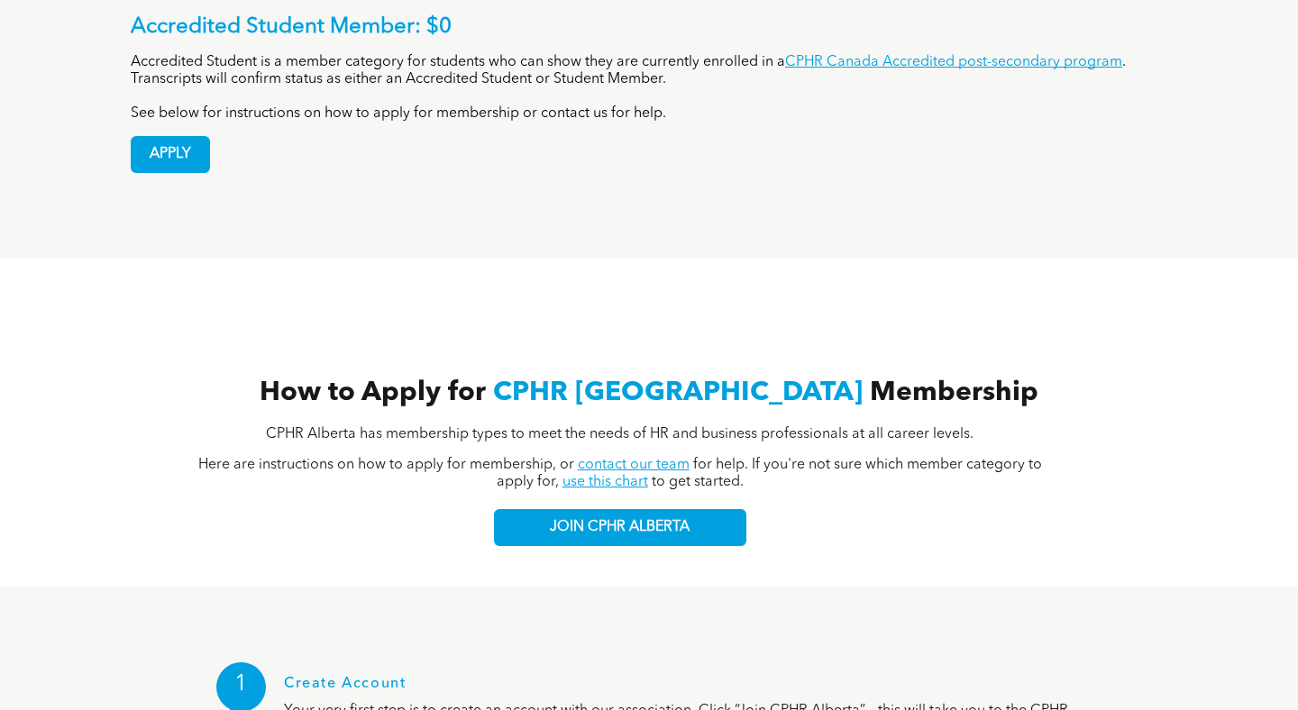
scroll to position [947, 0]
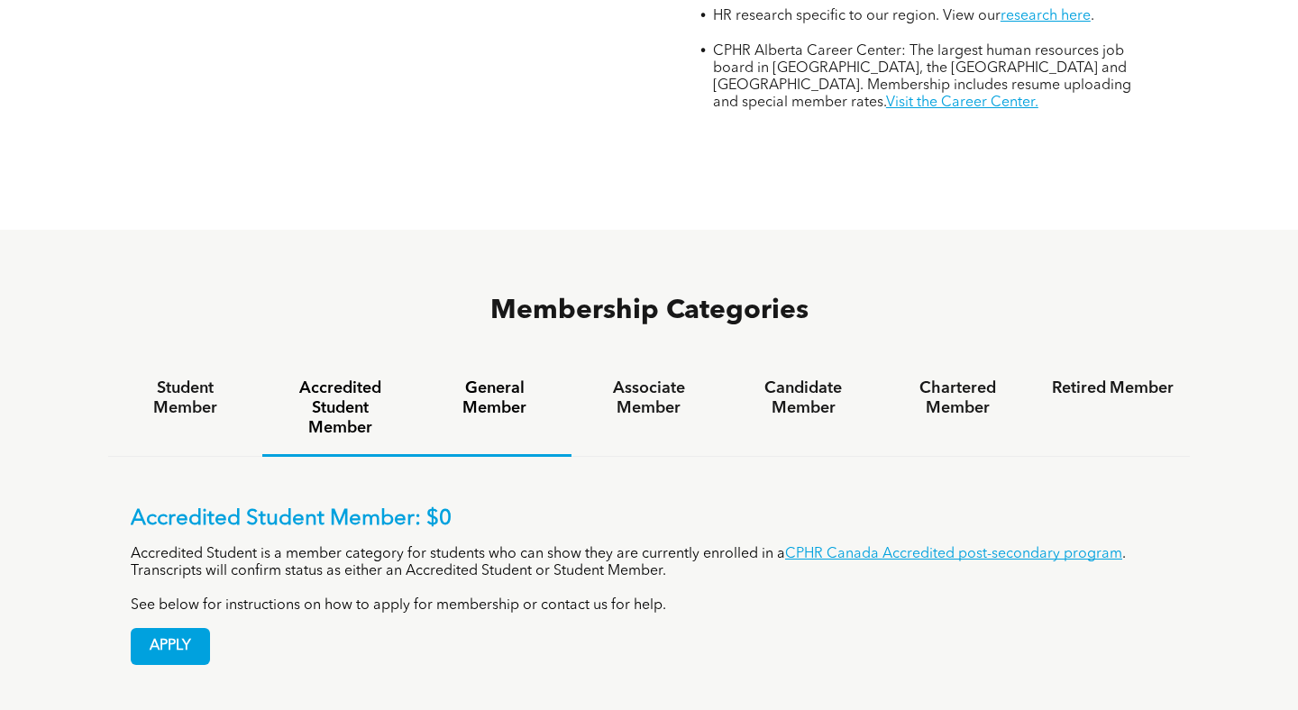
click at [538, 379] on h4 "General Member" at bounding box center [495, 399] width 122 height 40
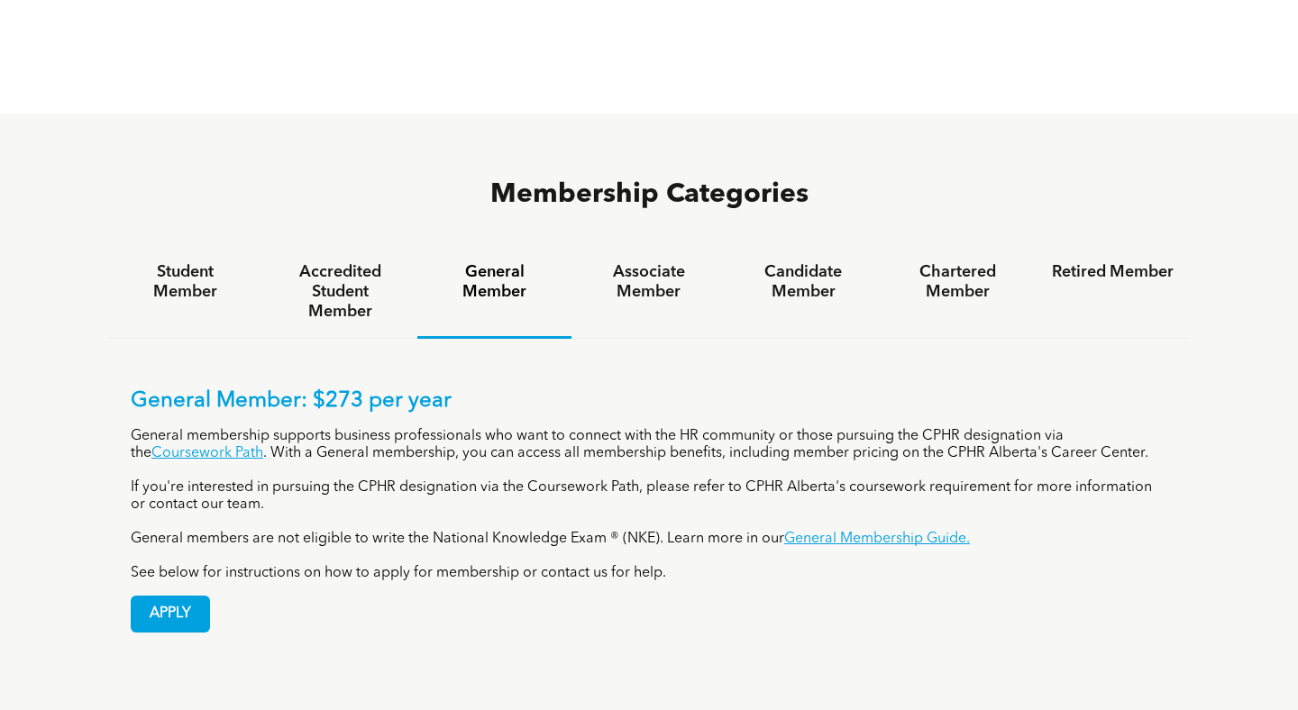
scroll to position [1094, 0]
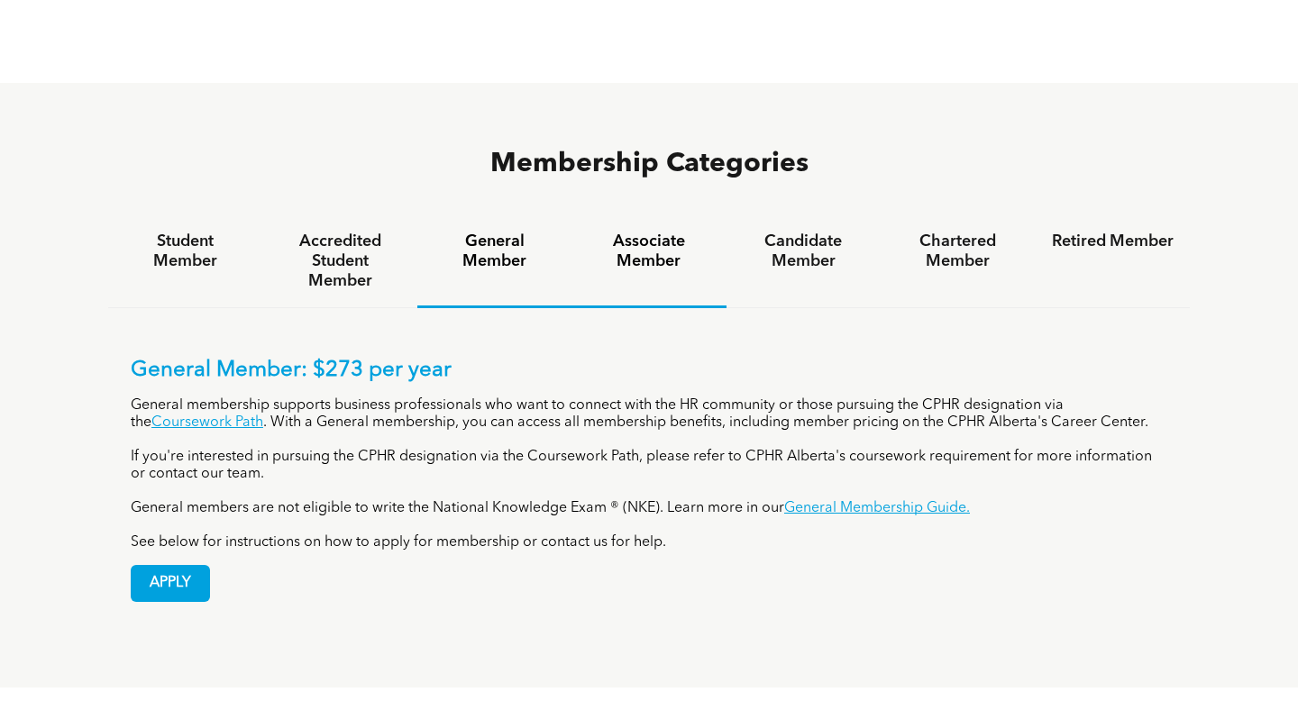
click at [656, 232] on h4 "Associate Member" at bounding box center [649, 252] width 122 height 40
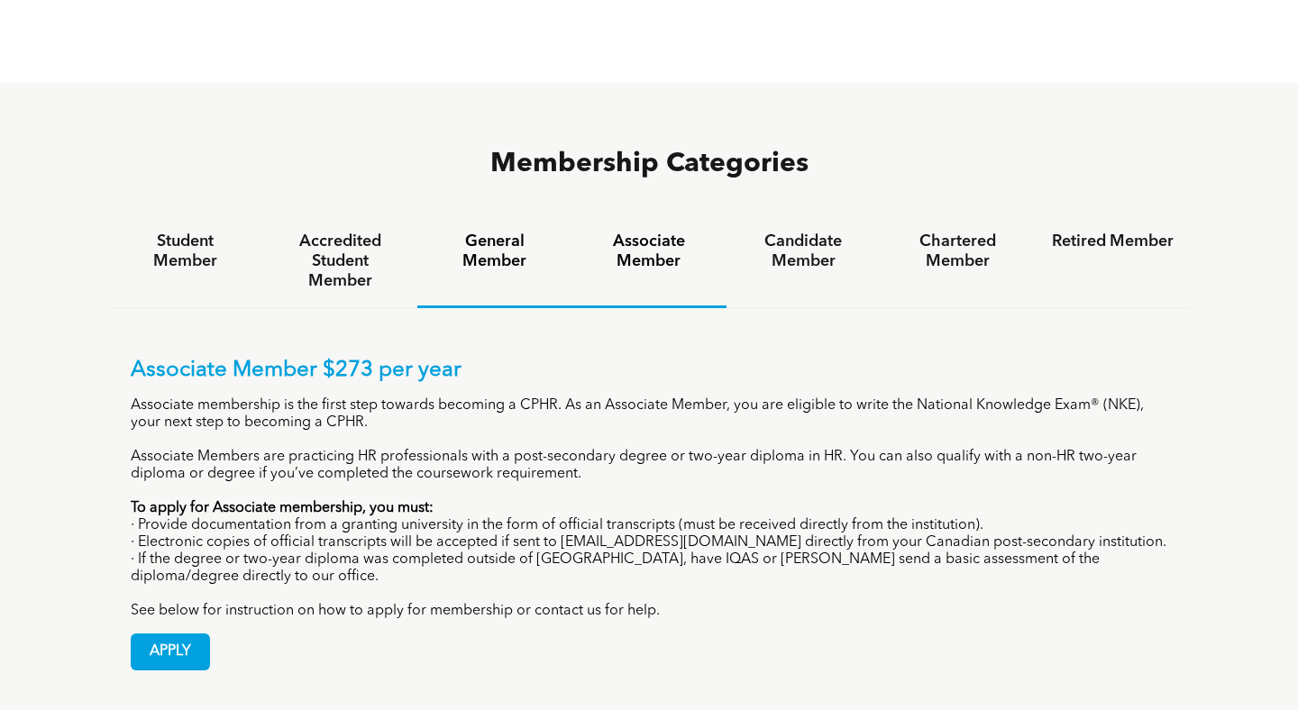
click at [466, 215] on div "General Member" at bounding box center [494, 261] width 154 height 93
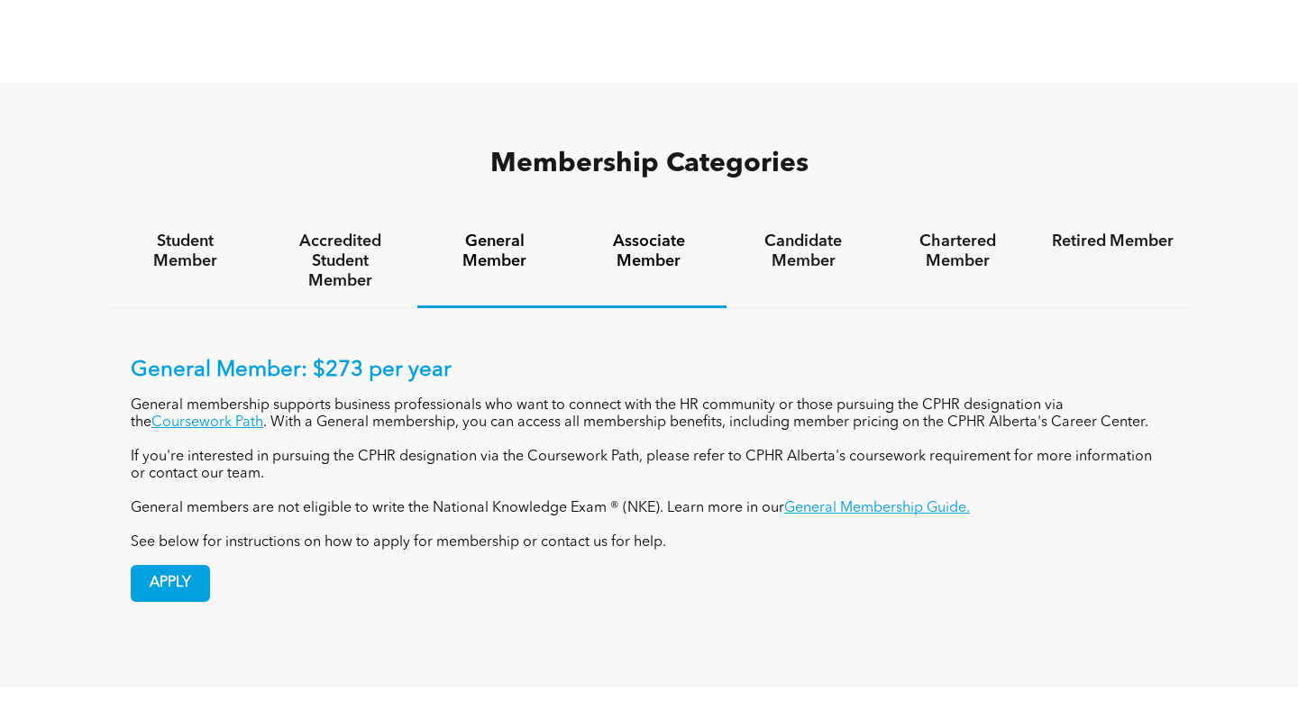
click at [654, 215] on div "Associate Member" at bounding box center [649, 261] width 154 height 93
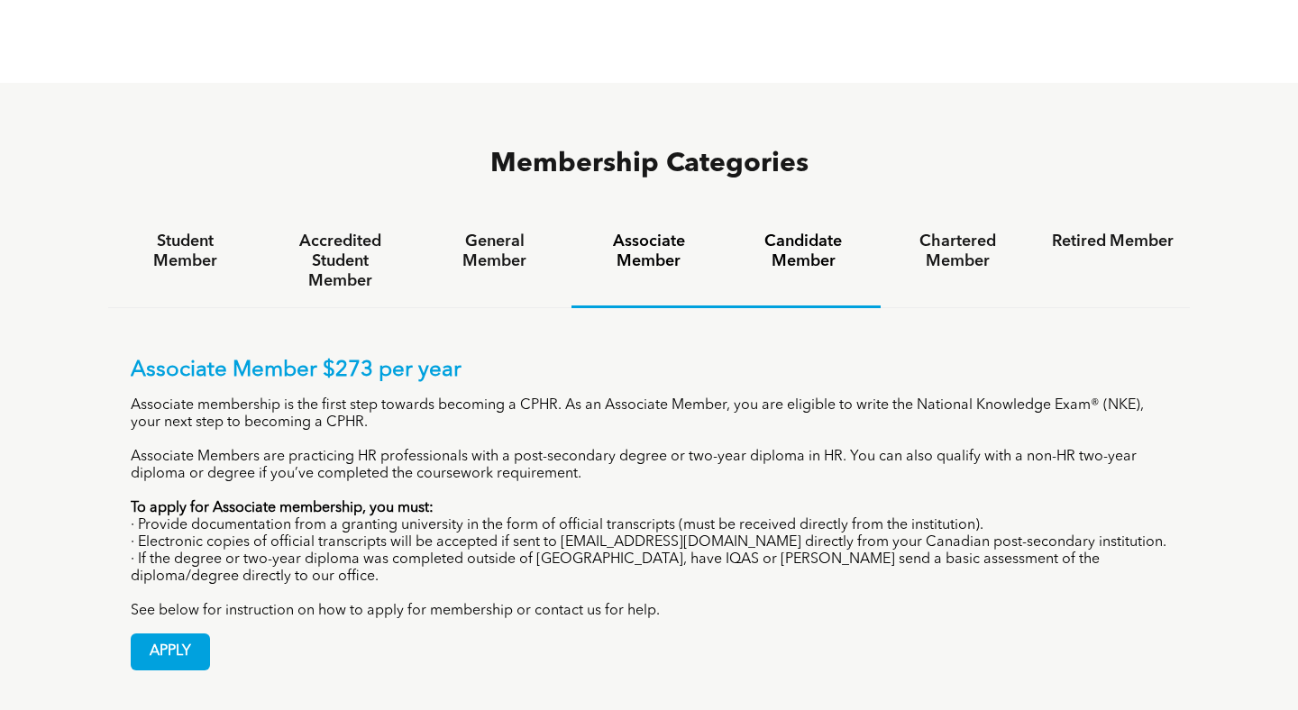
click at [796, 232] on h4 "Candidate Member" at bounding box center [804, 252] width 122 height 40
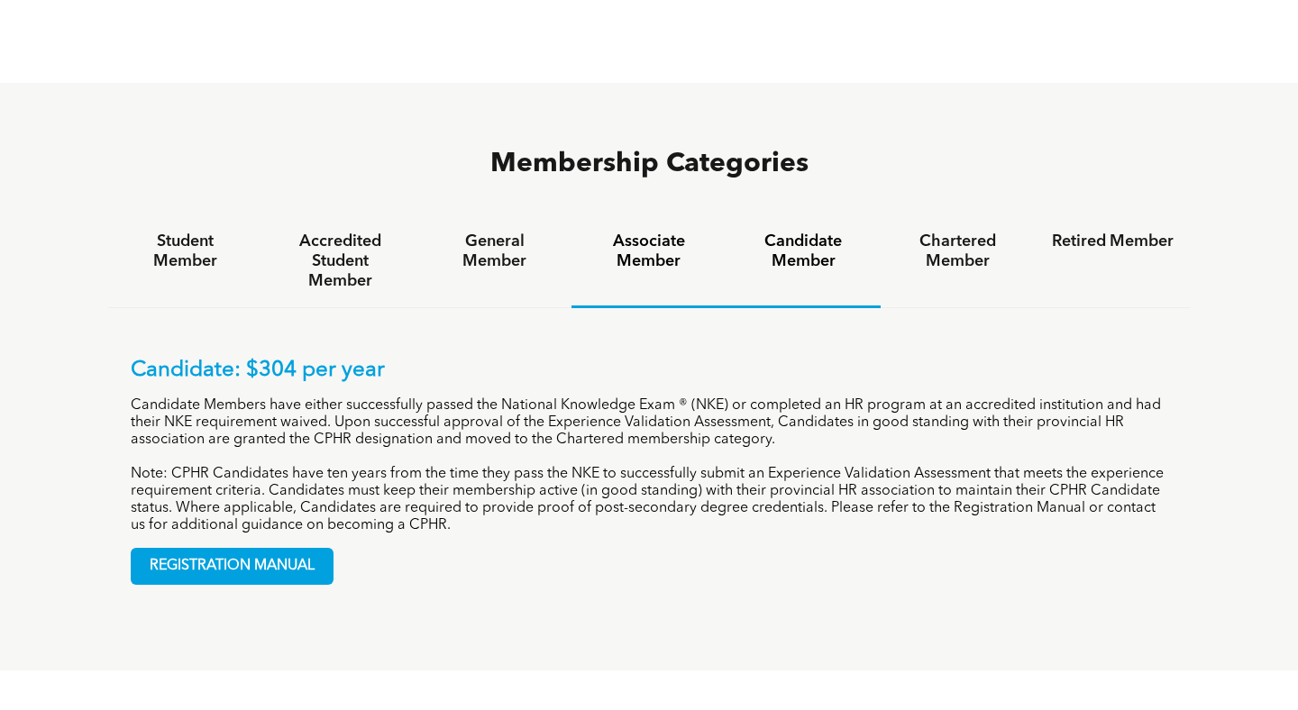
click at [655, 232] on h4 "Associate Member" at bounding box center [649, 252] width 122 height 40
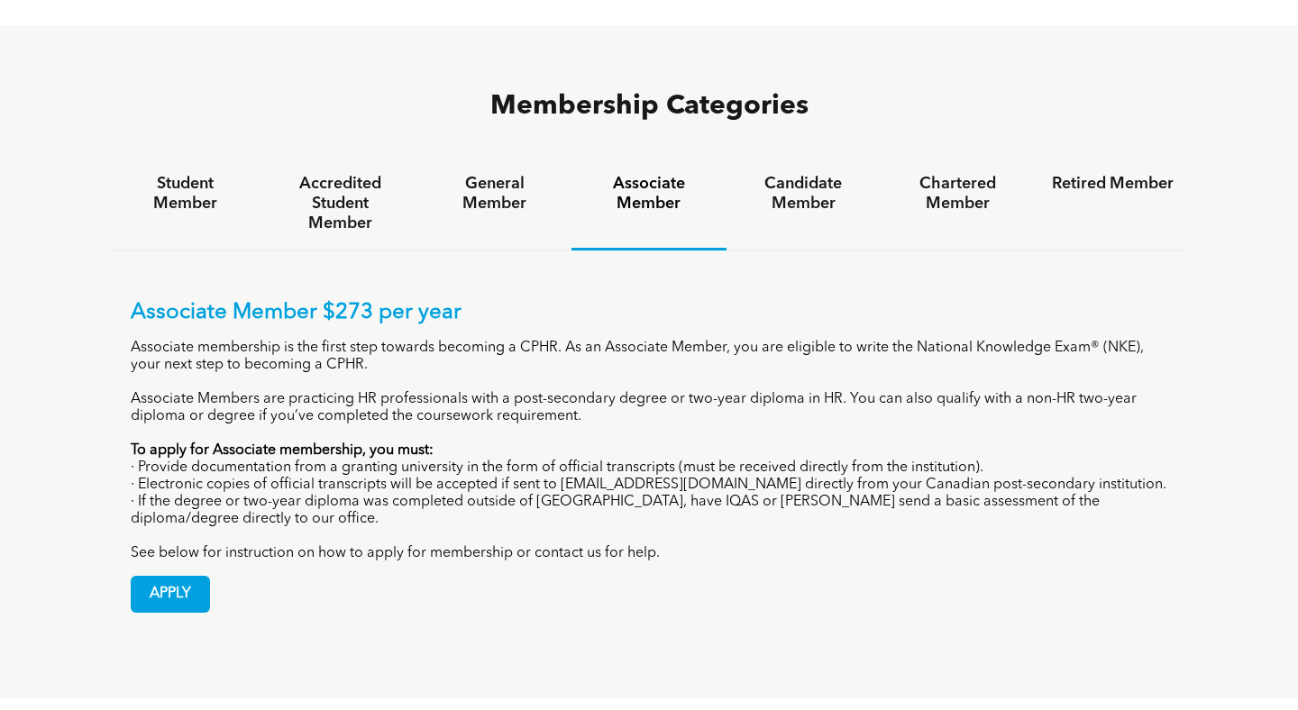
scroll to position [1153, 0]
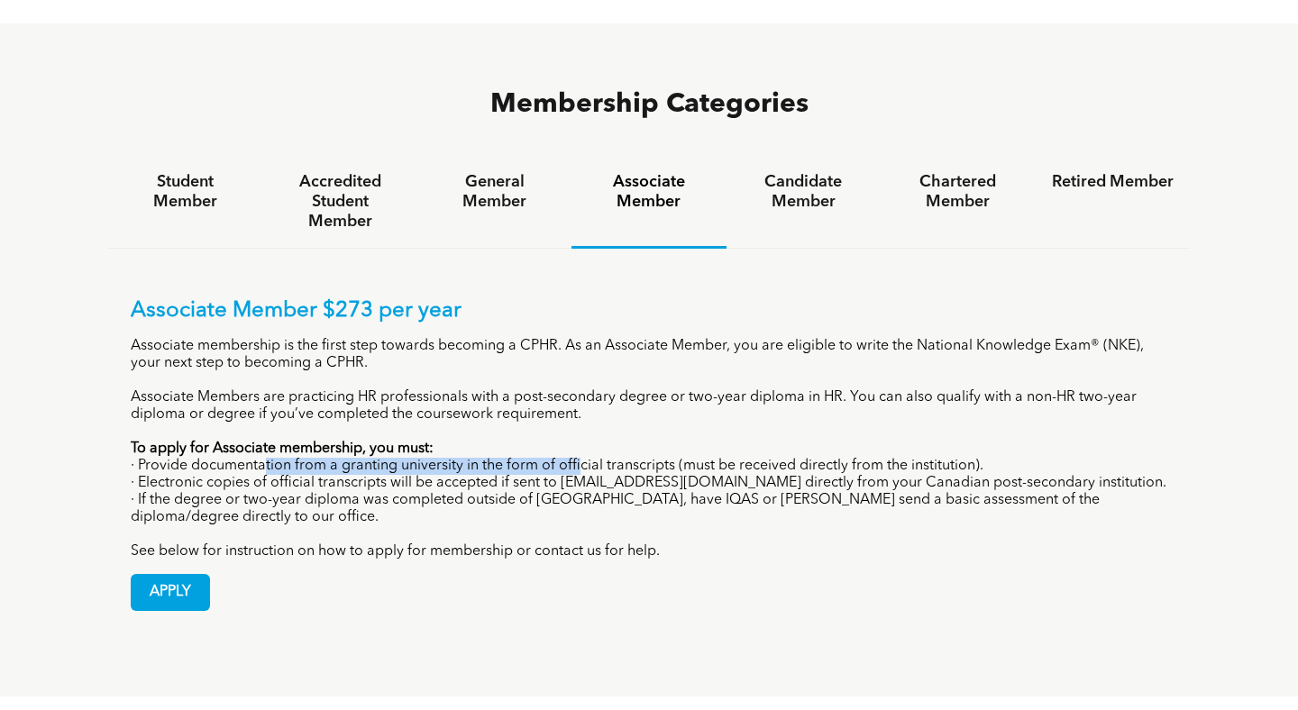
drag, startPoint x: 265, startPoint y: 382, endPoint x: 581, endPoint y: 388, distance: 316.5
click at [581, 458] on p "· Provide documentation from a granting university in the form of official tran…" at bounding box center [649, 466] width 1037 height 17
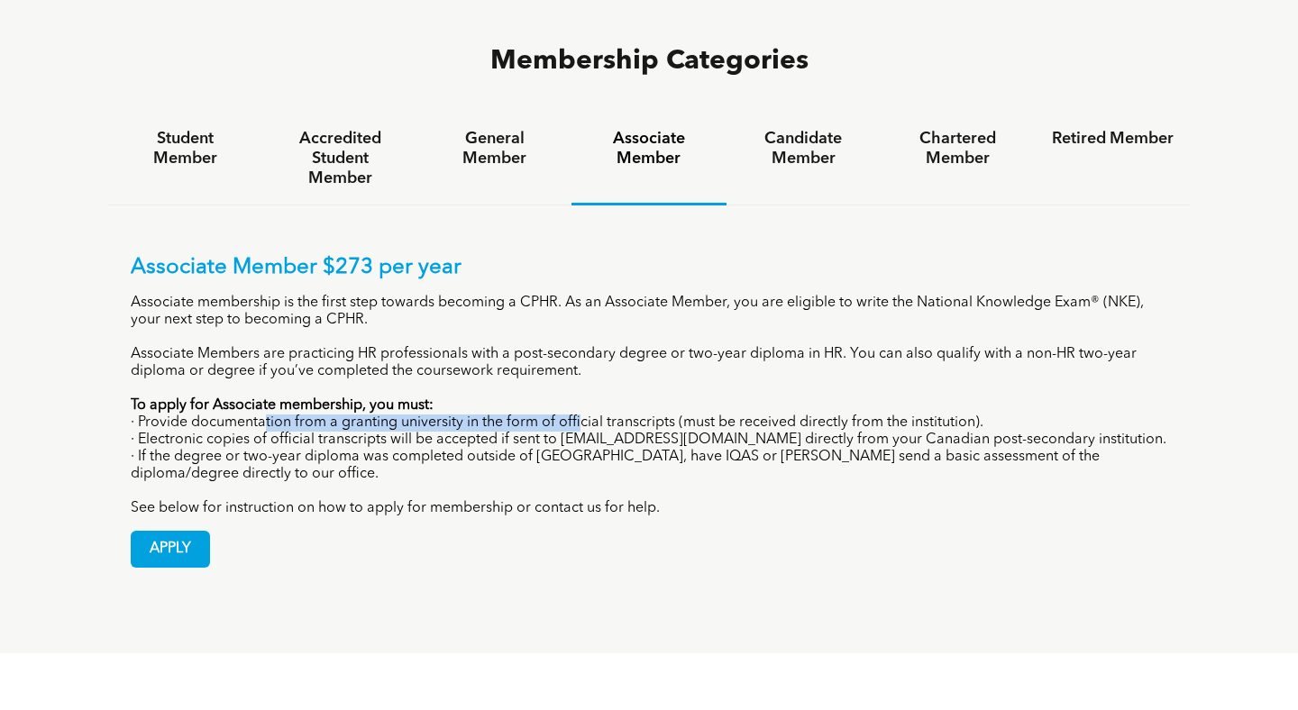
scroll to position [1197, 0]
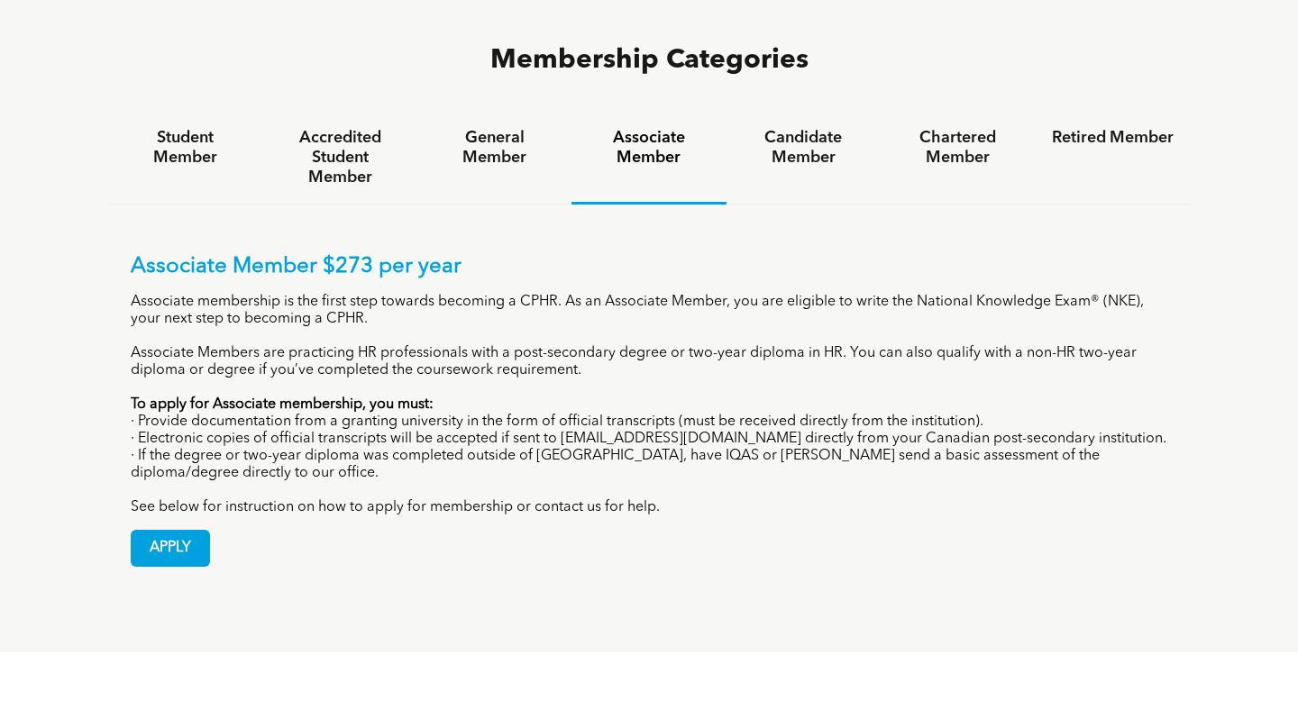
click at [303, 431] on p "· Electronic copies of official transcripts will be accepted if sent to registr…" at bounding box center [649, 439] width 1037 height 17
drag, startPoint x: 256, startPoint y: 352, endPoint x: 510, endPoint y: 359, distance: 254.3
click at [511, 431] on p "· Electronic copies of official transcripts will be accepted if sent to registr…" at bounding box center [649, 439] width 1037 height 17
click at [167, 531] on span "APPLY" at bounding box center [171, 548] width 78 height 35
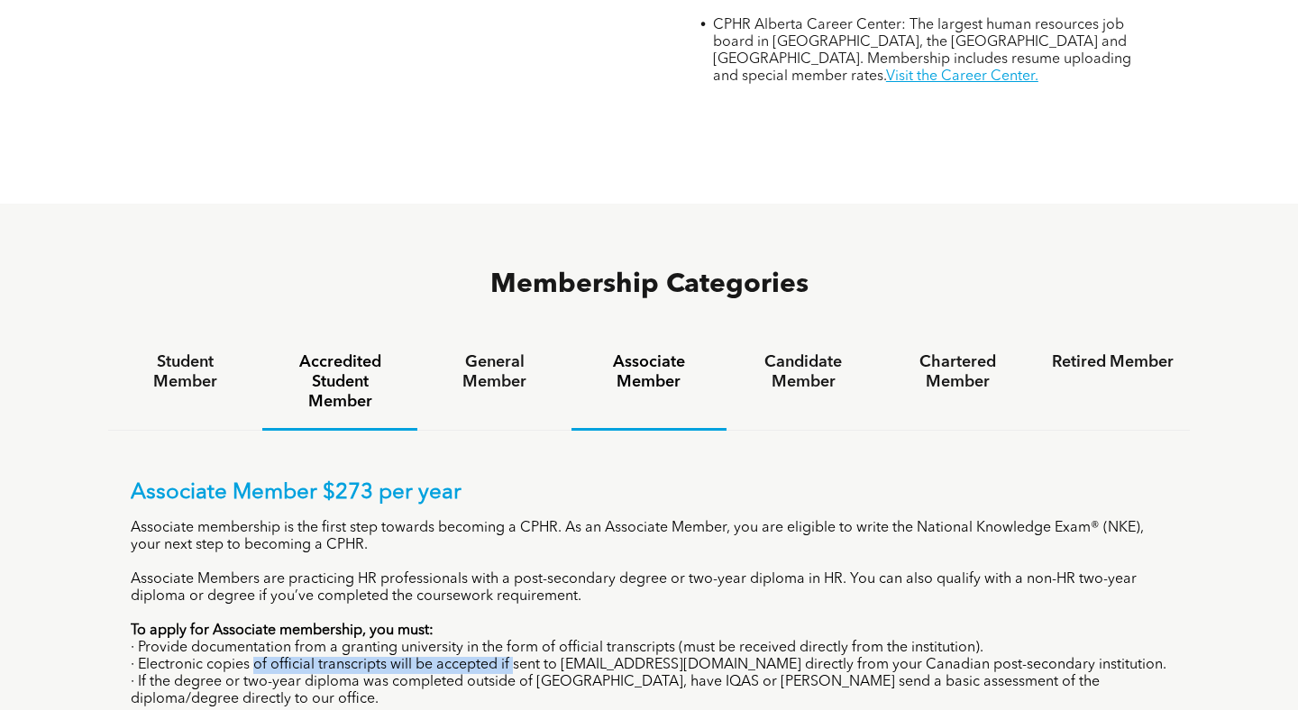
scroll to position [1105, 0]
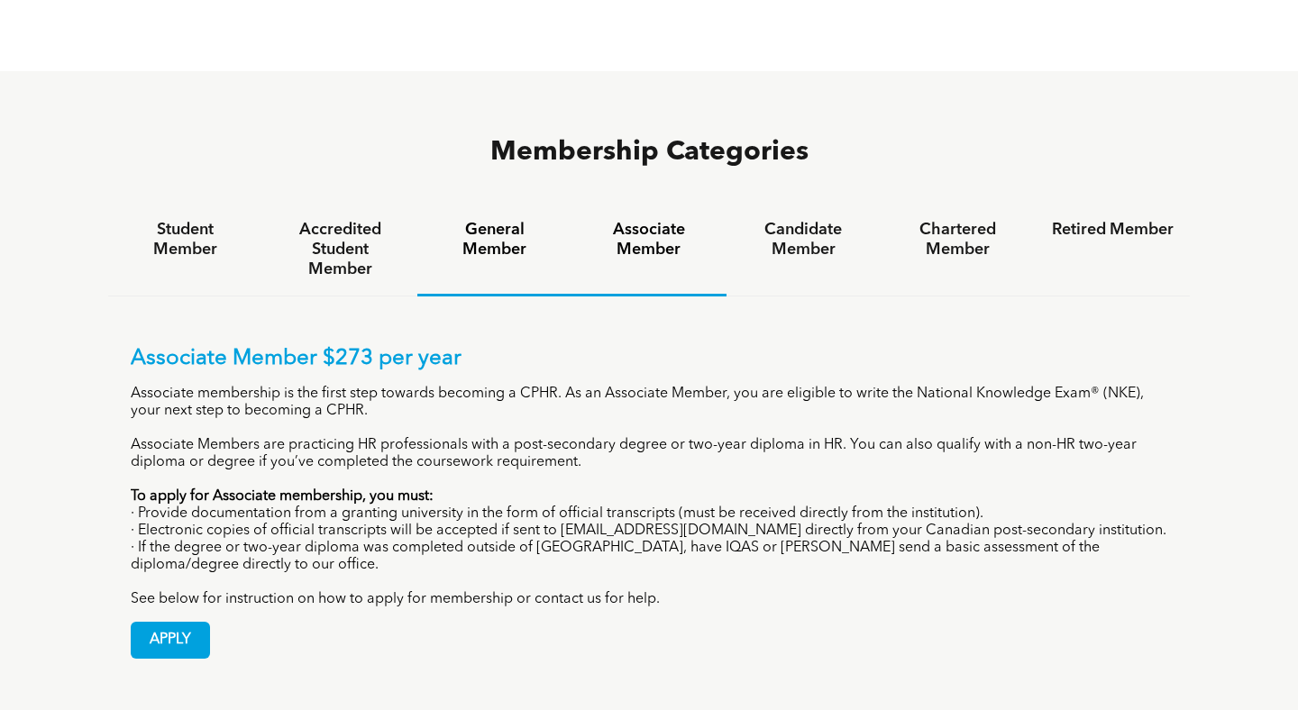
click at [492, 220] on h4 "General Member" at bounding box center [495, 240] width 122 height 40
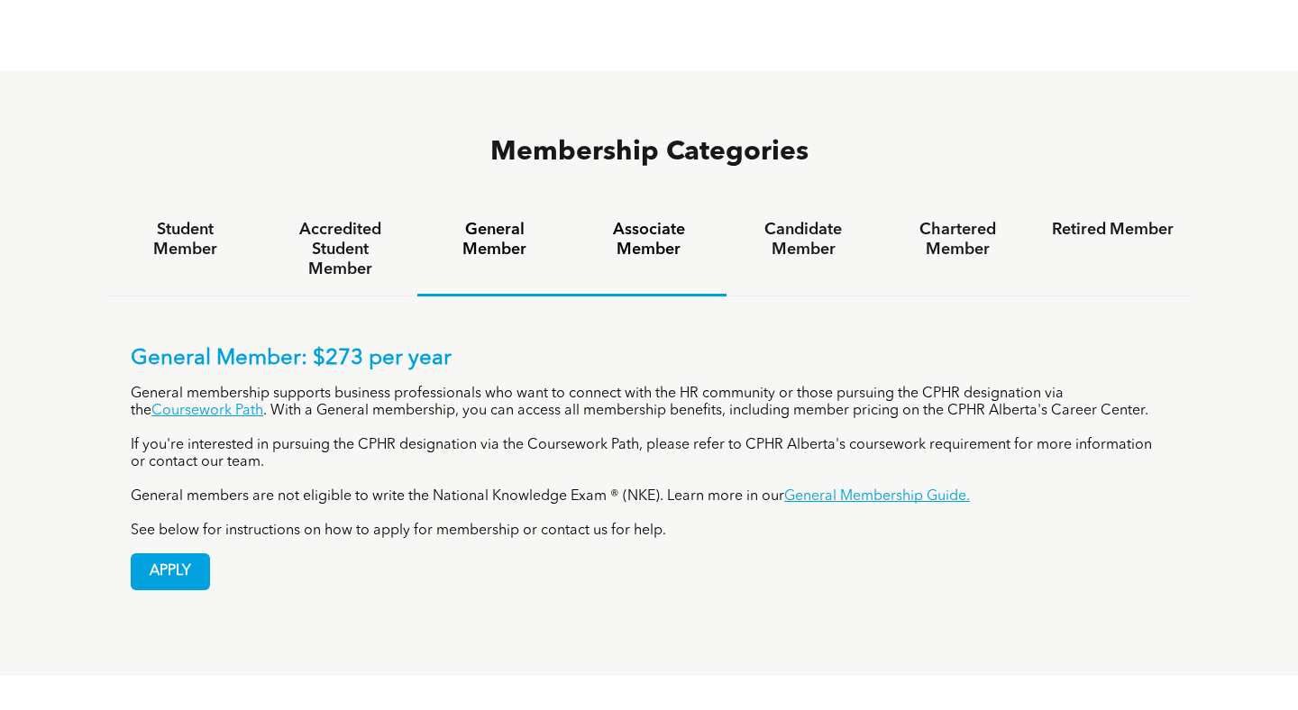
click at [657, 220] on h4 "Associate Member" at bounding box center [649, 240] width 122 height 40
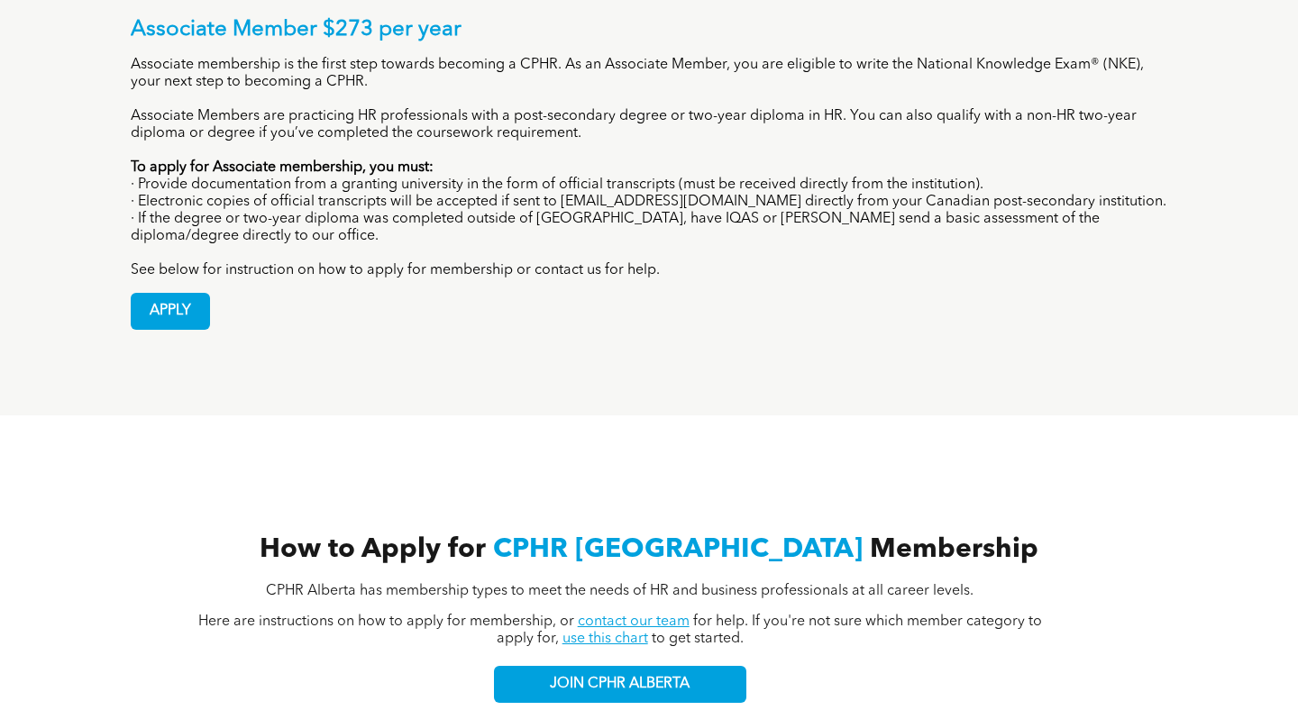
scroll to position [1450, 0]
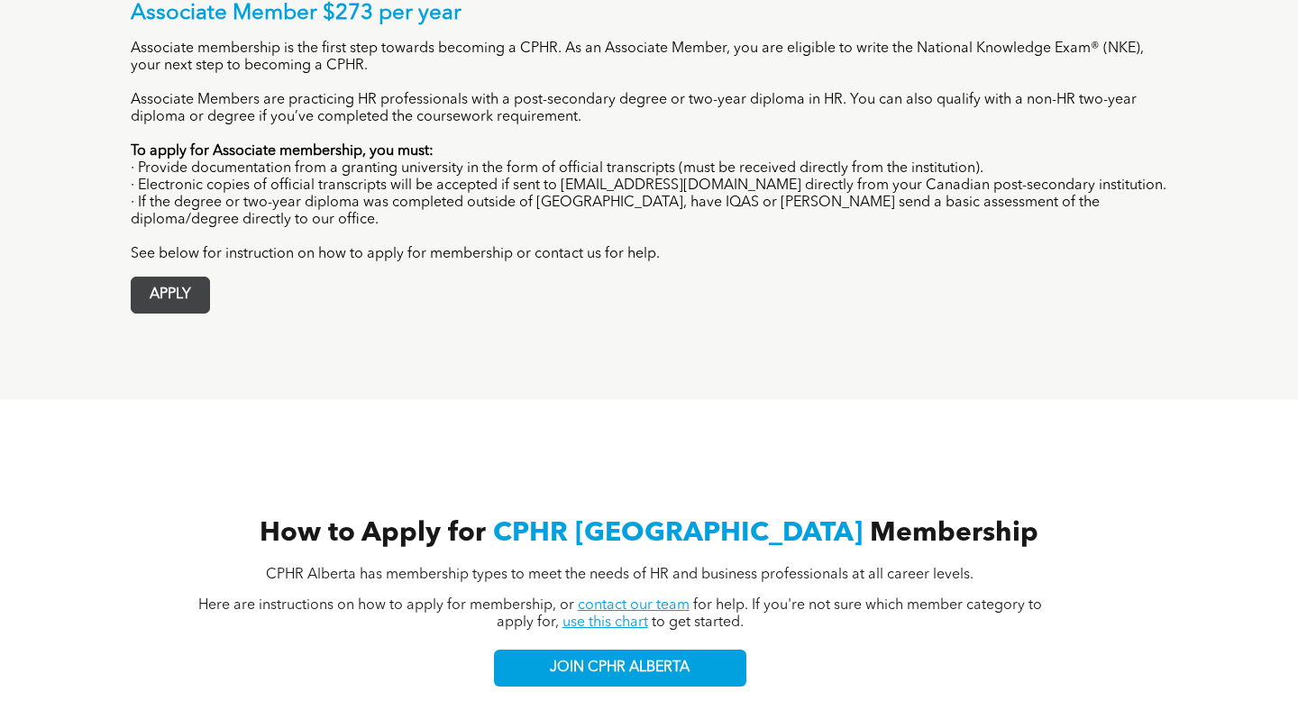
click at [181, 278] on span "APPLY" at bounding box center [171, 295] width 78 height 35
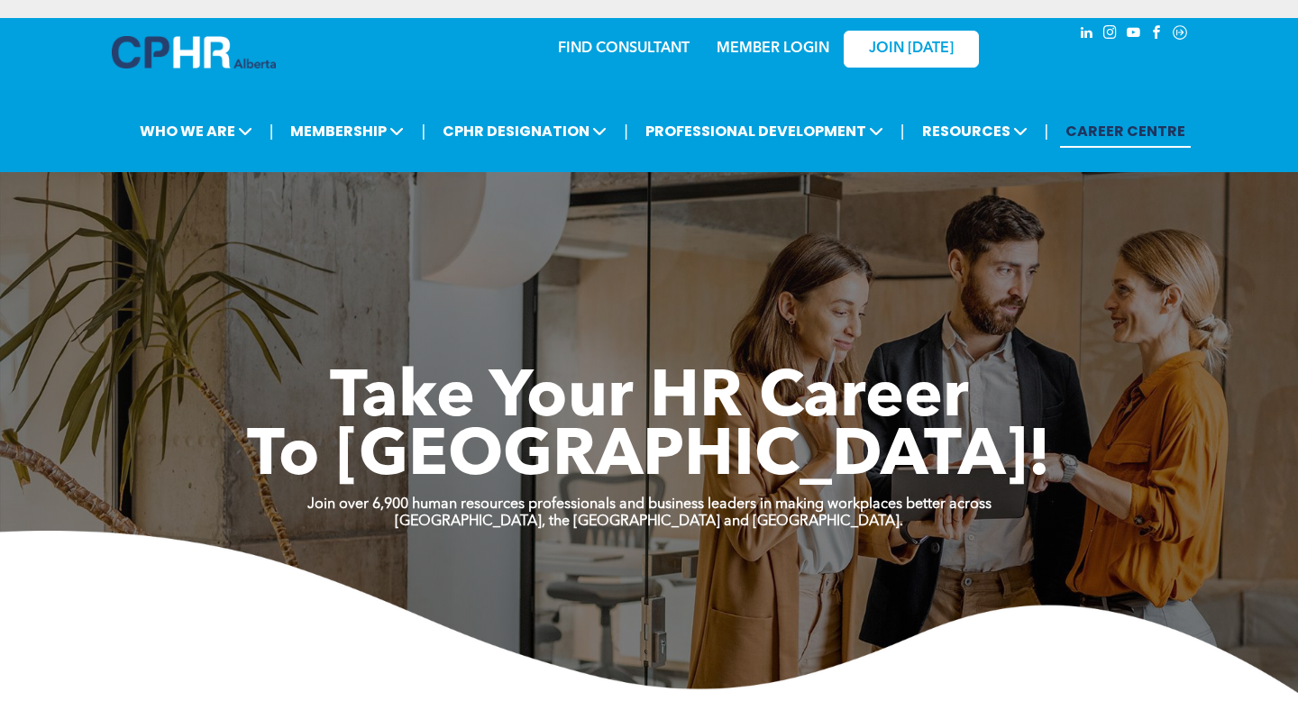
click at [782, 60] on div "MEMBER LOGIN" at bounding box center [735, 48] width 166 height 57
click at [782, 54] on link "MEMBER LOGIN" at bounding box center [773, 48] width 113 height 14
